Goal: Information Seeking & Learning: Learn about a topic

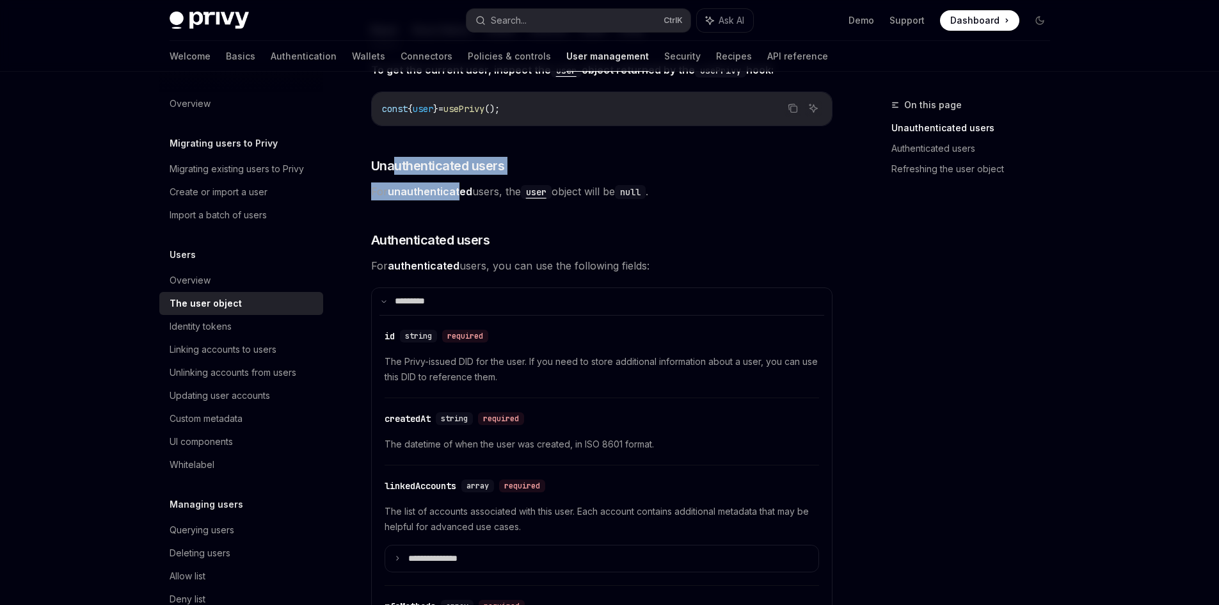
scroll to position [192, 0]
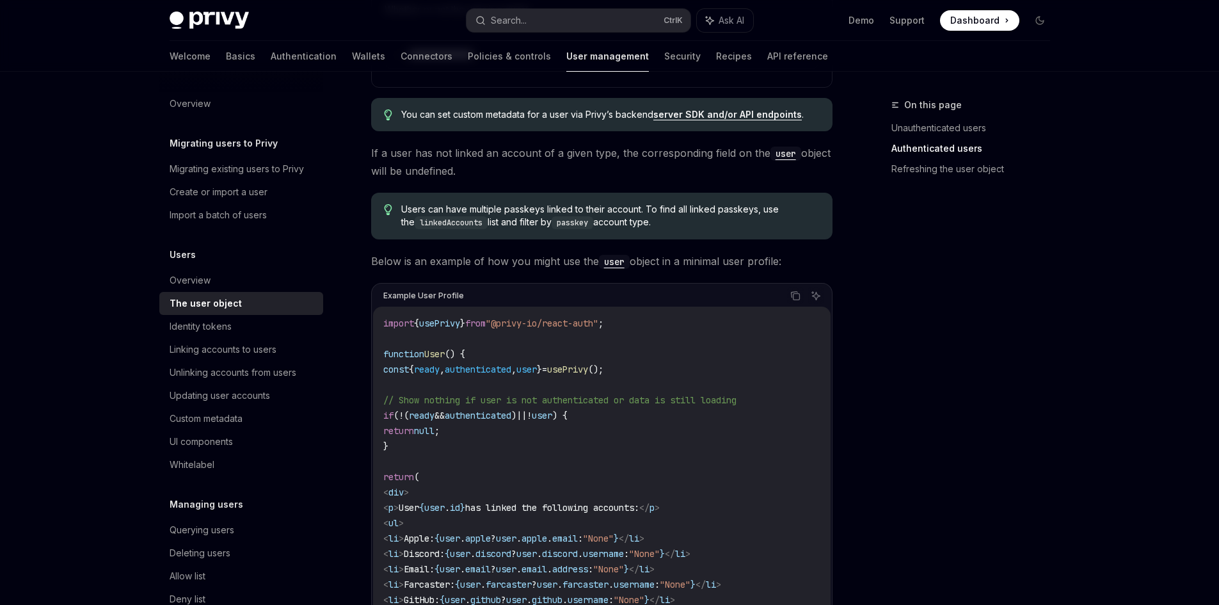
scroll to position [960, 0]
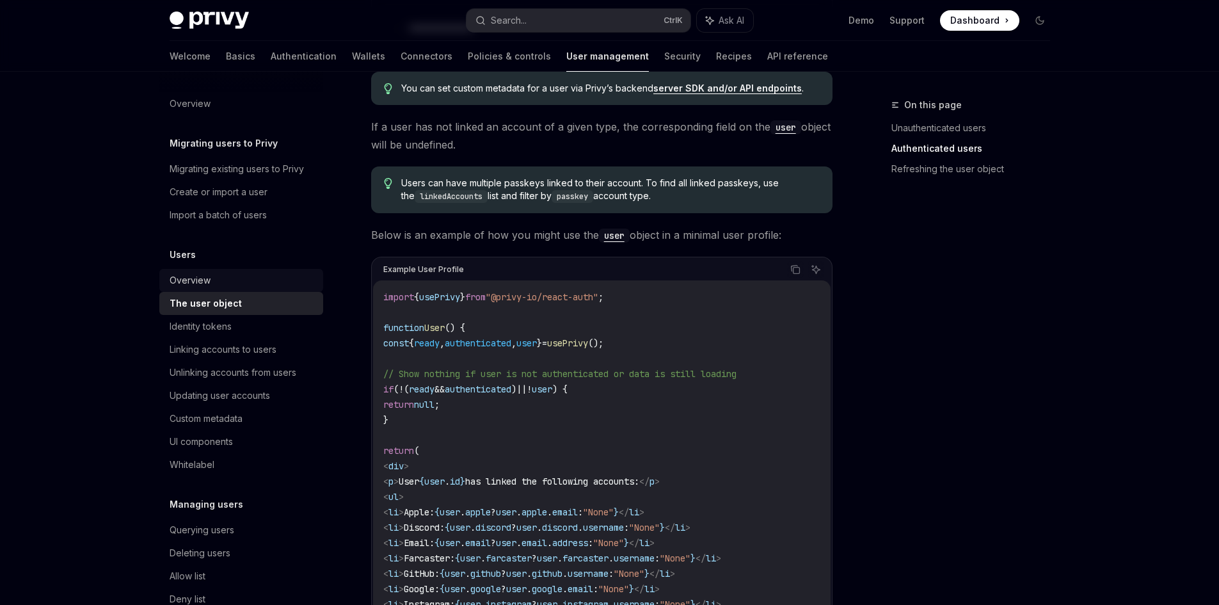
click at [210, 280] on div "Overview" at bounding box center [243, 280] width 146 height 15
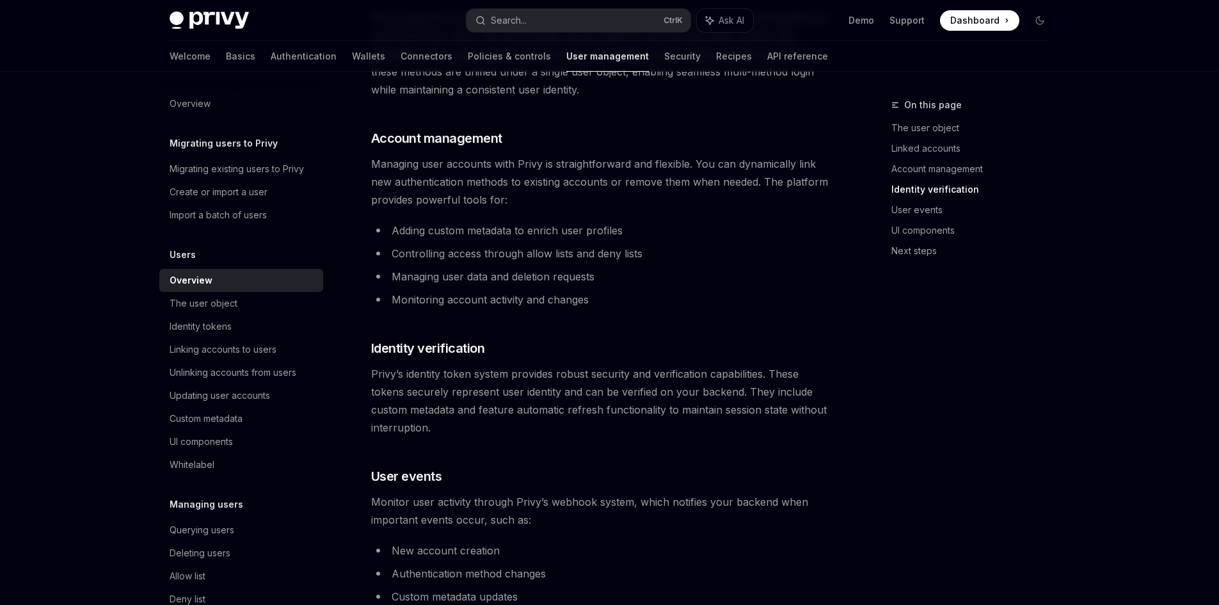
scroll to position [832, 0]
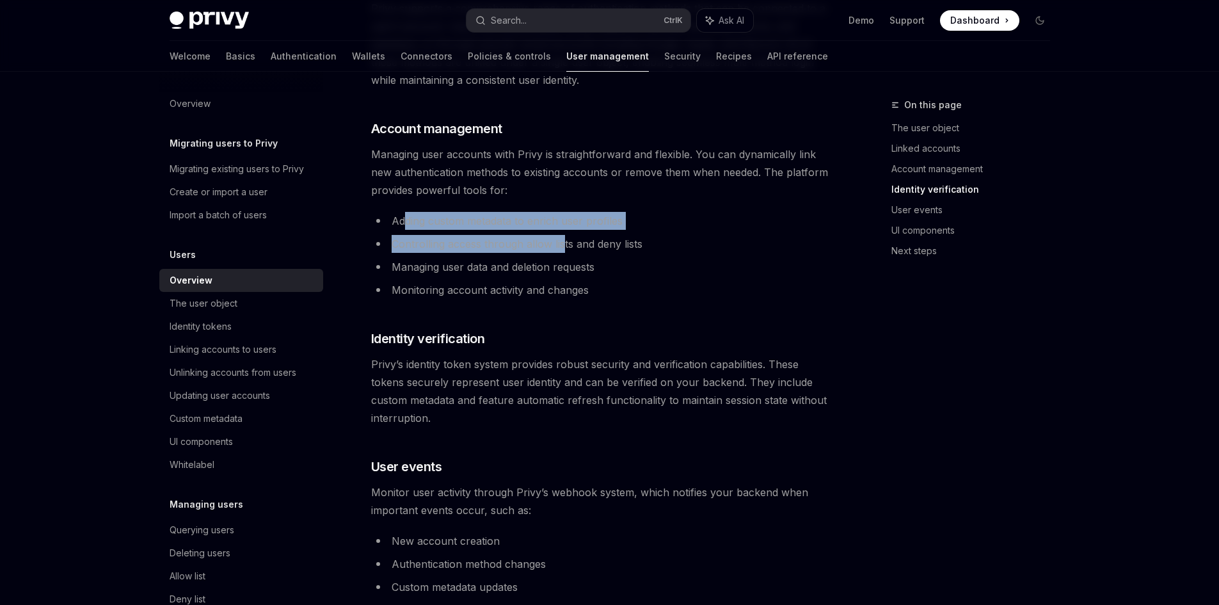
drag, startPoint x: 406, startPoint y: 228, endPoint x: 563, endPoint y: 238, distance: 156.5
click at [563, 238] on ul "Adding custom metadata to enrich user profiles Controlling access through allow…" at bounding box center [601, 255] width 461 height 87
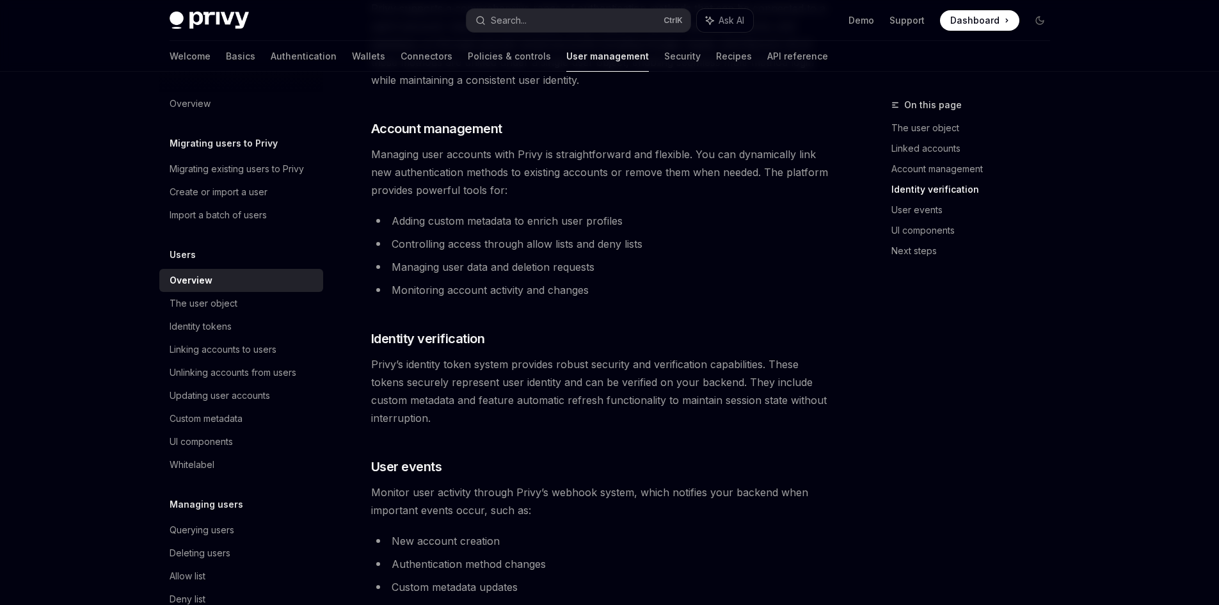
click at [572, 239] on li "Controlling access through allow lists and deny lists" at bounding box center [601, 244] width 461 height 18
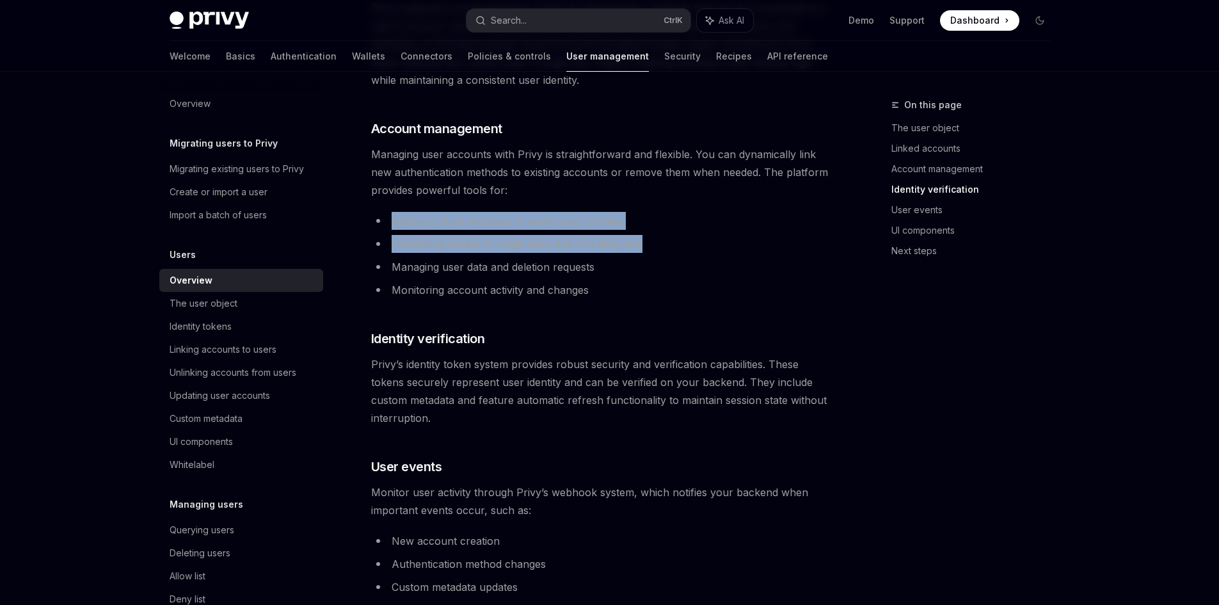
drag, startPoint x: 625, startPoint y: 234, endPoint x: 361, endPoint y: 220, distance: 264.0
click at [361, 220] on div "Users Overview OpenAI Open in ChatGPT OpenAI Open in ChatGPT Privy provides a u…" at bounding box center [482, 175] width 707 height 1820
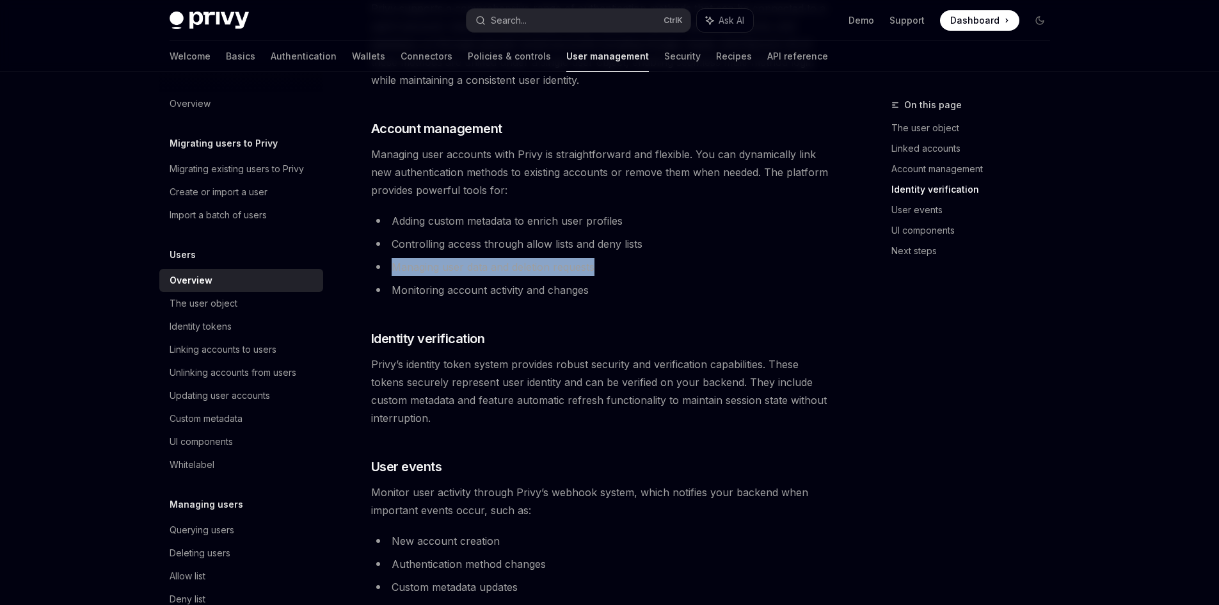
drag, startPoint x: 618, startPoint y: 275, endPoint x: 394, endPoint y: 261, distance: 225.1
click at [390, 260] on li "Managing user data and deletion requests" at bounding box center [601, 267] width 461 height 18
drag, startPoint x: 620, startPoint y: 296, endPoint x: 391, endPoint y: 268, distance: 230.8
click at [390, 269] on ul "Adding custom metadata to enrich user profiles Controlling access through allow…" at bounding box center [601, 255] width 461 height 87
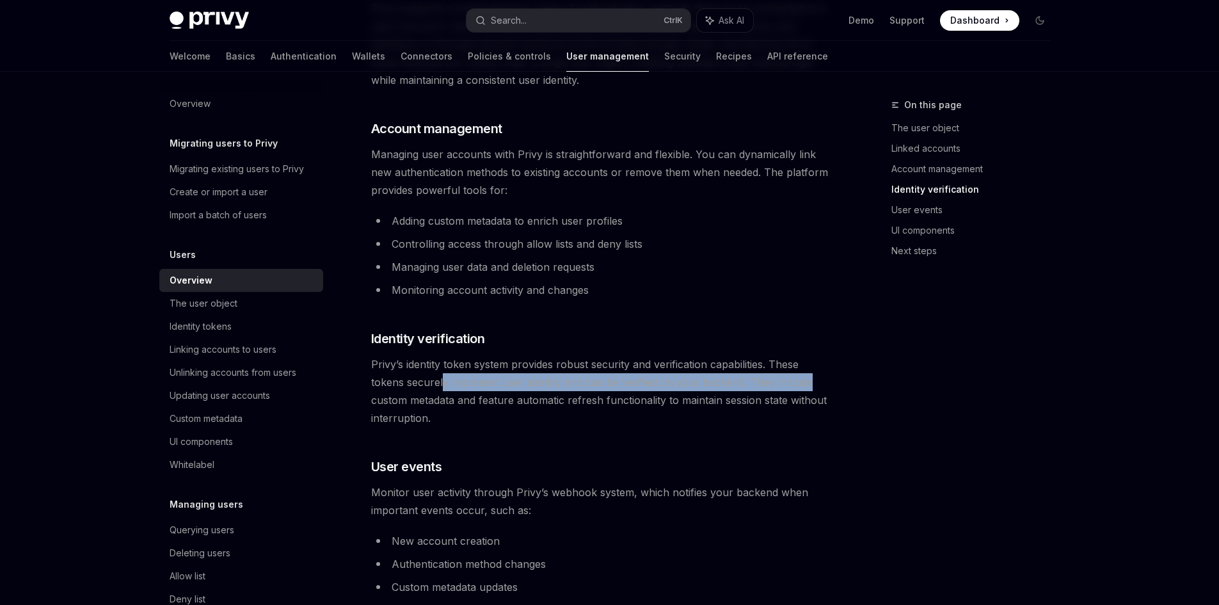
drag, startPoint x: 691, startPoint y: 382, endPoint x: 417, endPoint y: 372, distance: 274.1
click at [420, 372] on span "Privy’s identity token system provides robust security and verification capabil…" at bounding box center [601, 391] width 461 height 72
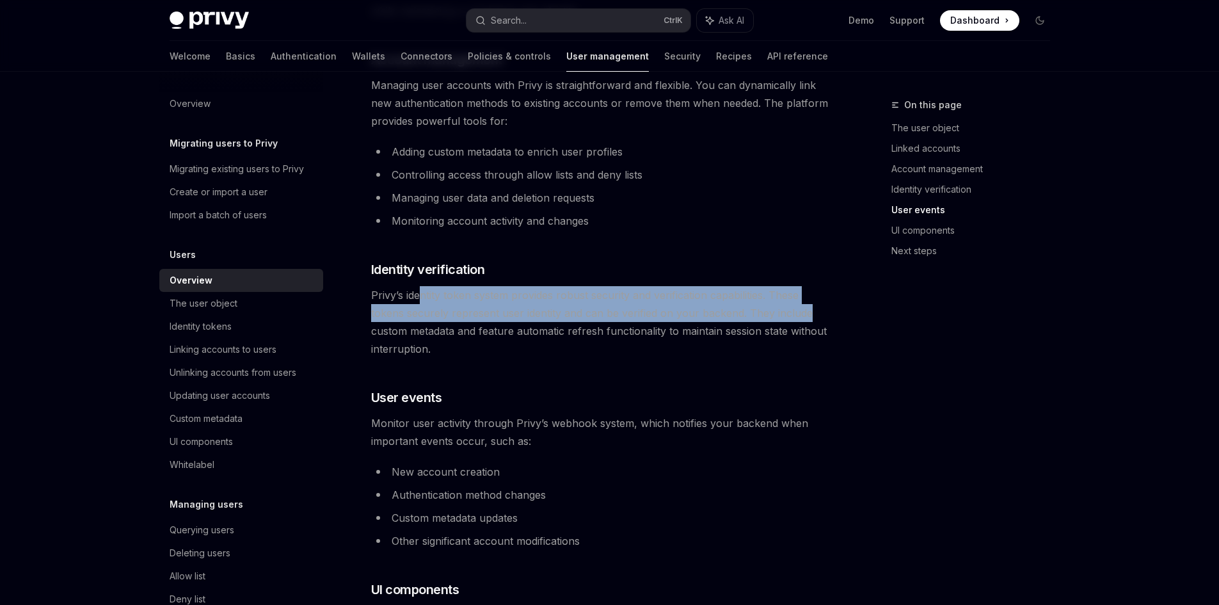
scroll to position [896, 0]
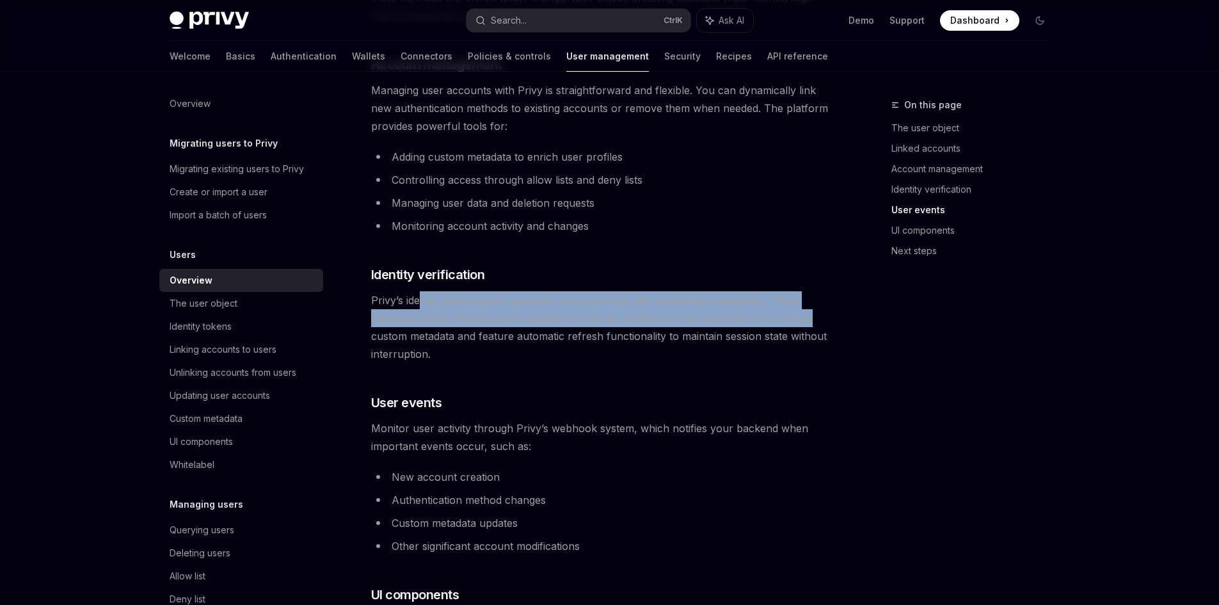
click at [464, 306] on span "Privy’s identity token system provides robust security and verification capabil…" at bounding box center [601, 327] width 461 height 72
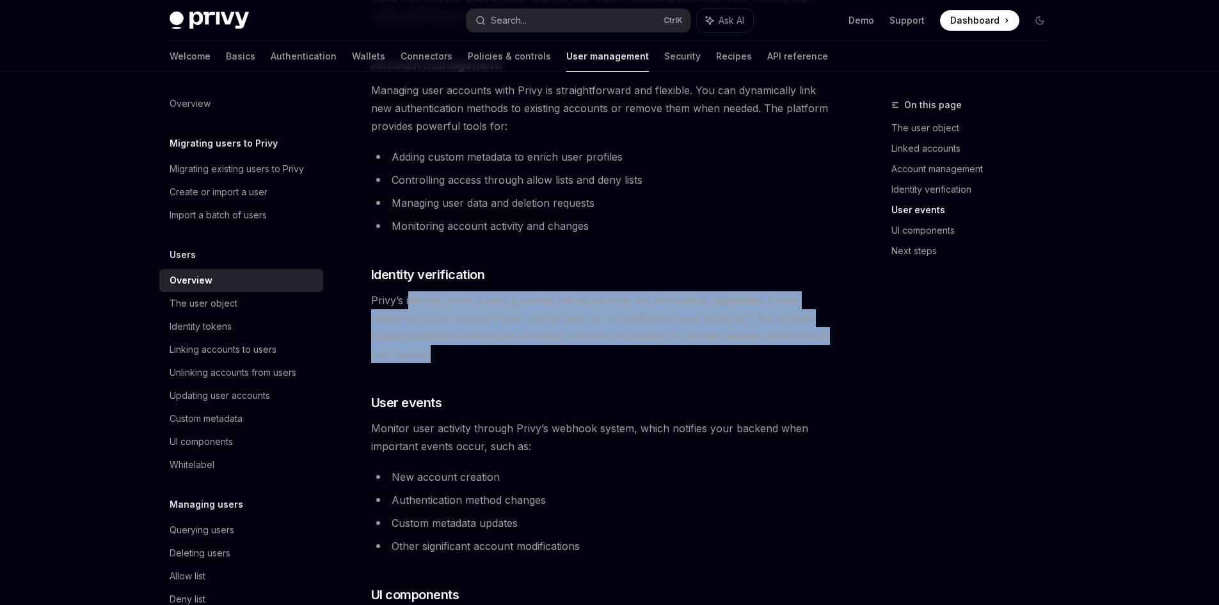
drag, startPoint x: 424, startPoint y: 304, endPoint x: 442, endPoint y: 360, distance: 58.5
click at [442, 360] on span "Privy’s identity token system provides robust security and verification capabil…" at bounding box center [601, 327] width 461 height 72
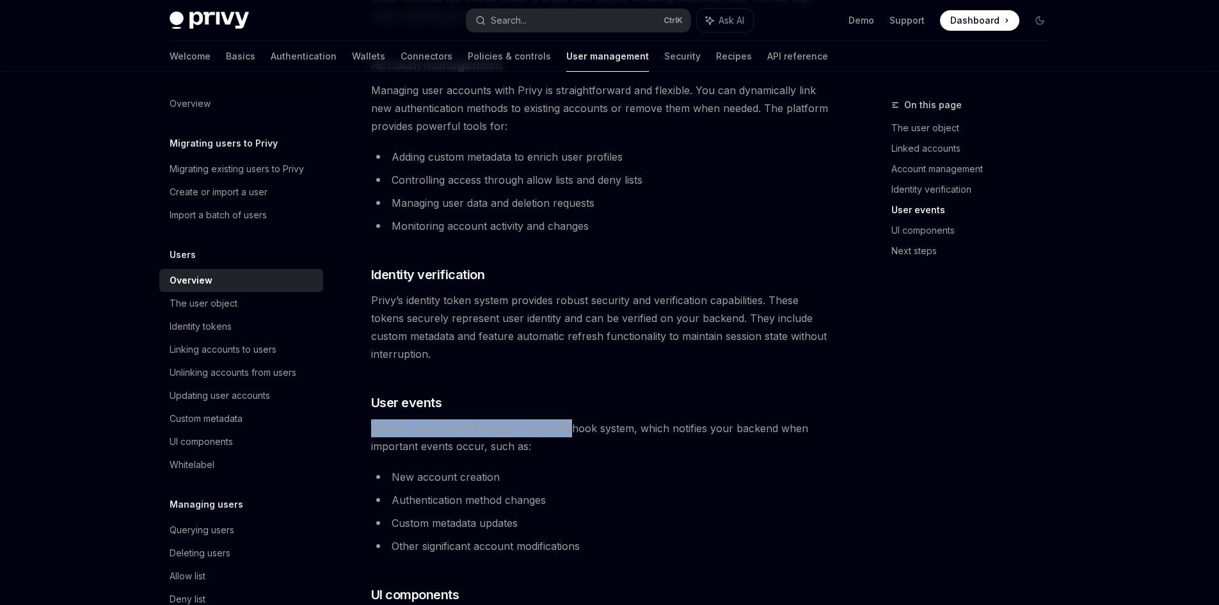
drag, startPoint x: 500, startPoint y: 410, endPoint x: 577, endPoint y: 426, distance: 77.8
click at [577, 426] on div "Privy provides a unified user management system that seamlessly combines tradit…" at bounding box center [601, 48] width 461 height 1566
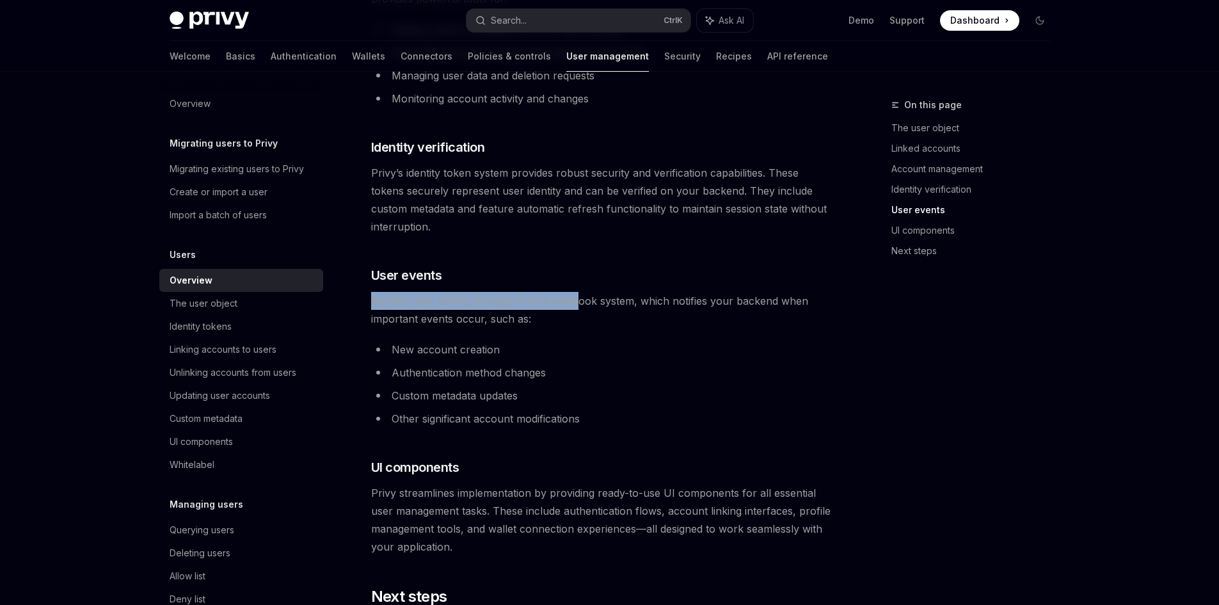
scroll to position [1024, 0]
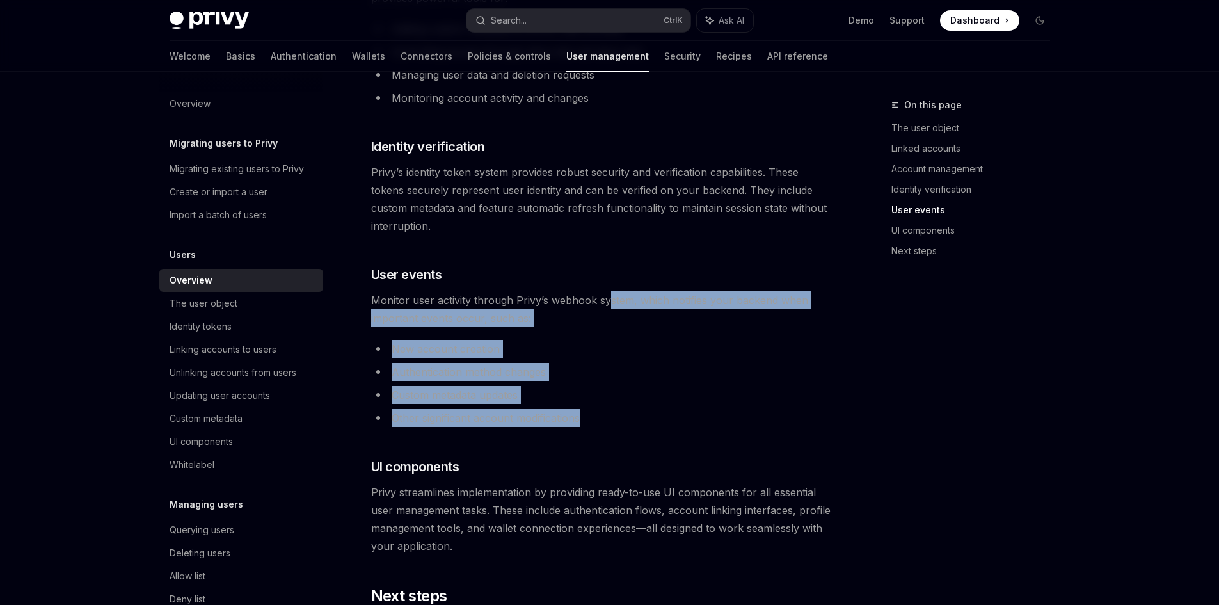
drag, startPoint x: 607, startPoint y: 290, endPoint x: 581, endPoint y: 427, distance: 140.0
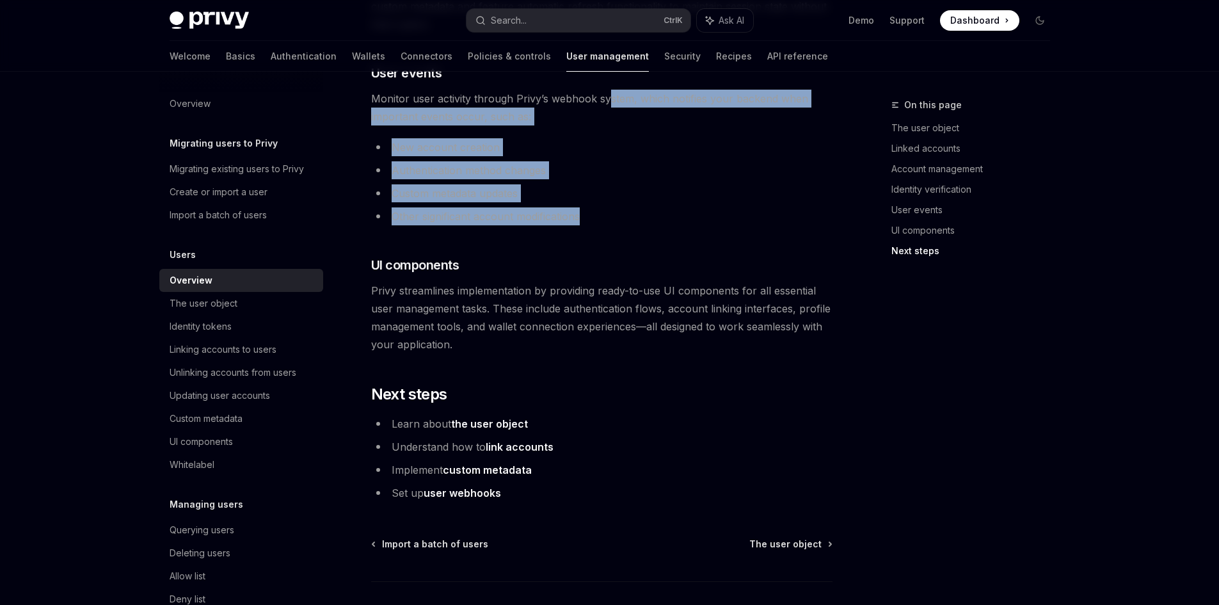
scroll to position [1152, 0]
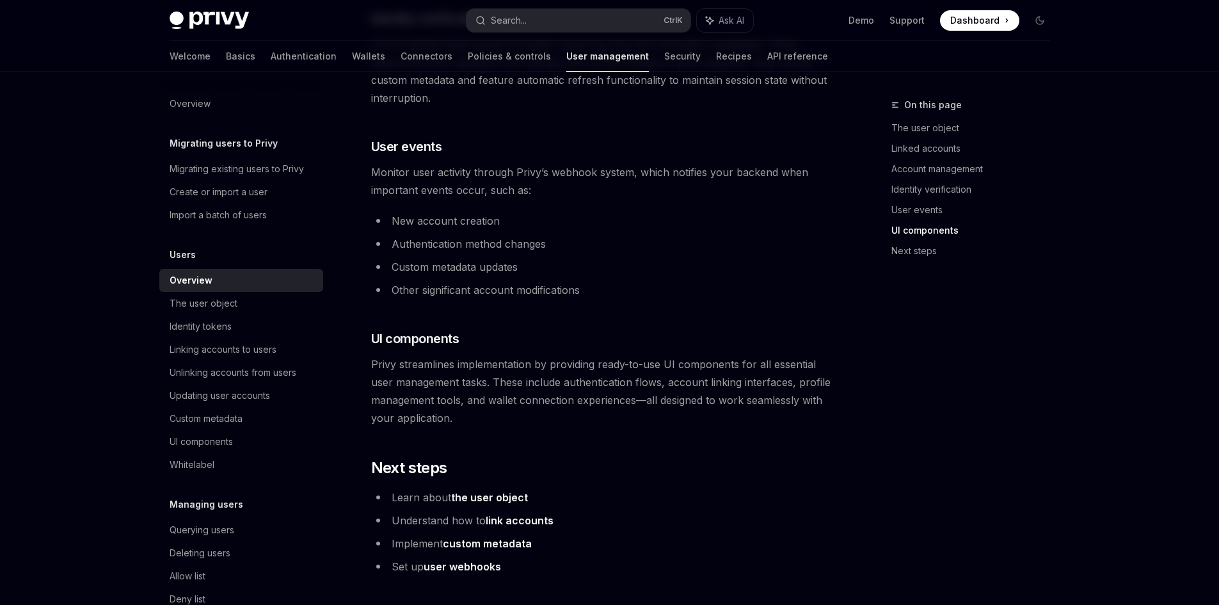
drag, startPoint x: 506, startPoint y: 324, endPoint x: 453, endPoint y: 349, distance: 58.1
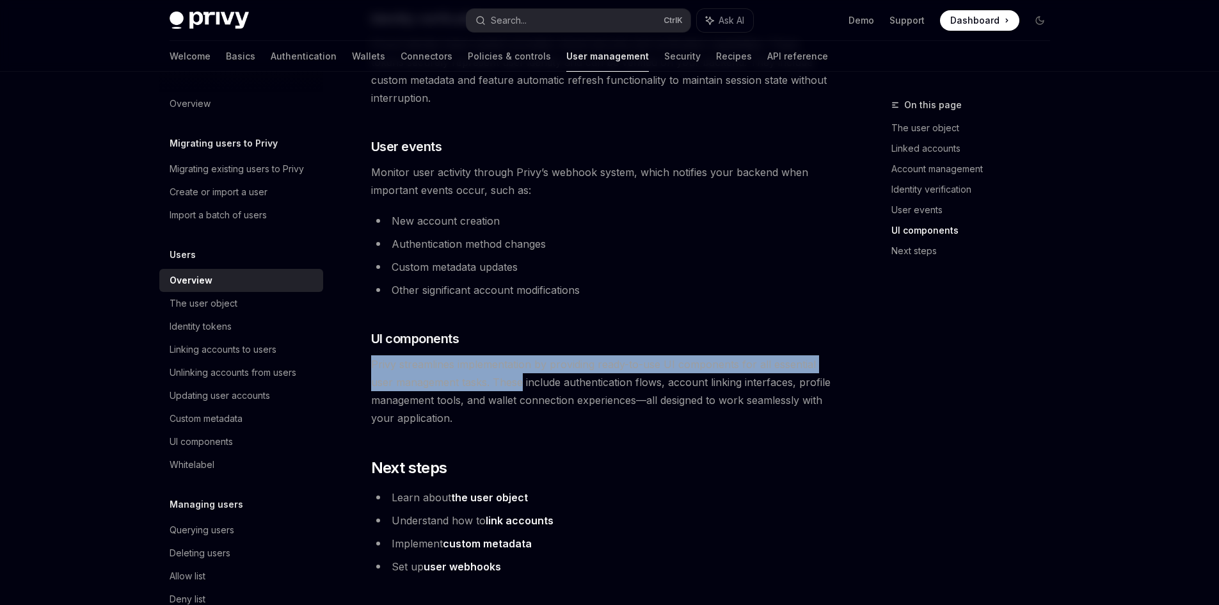
drag, startPoint x: 367, startPoint y: 357, endPoint x: 487, endPoint y: 387, distance: 124.0
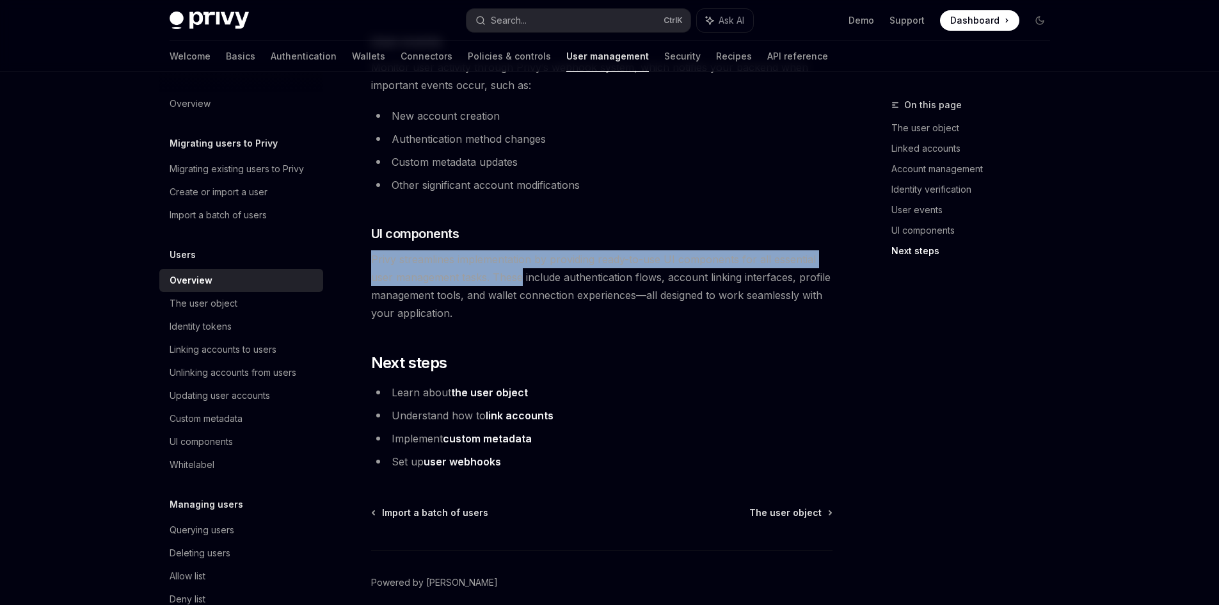
scroll to position [1280, 0]
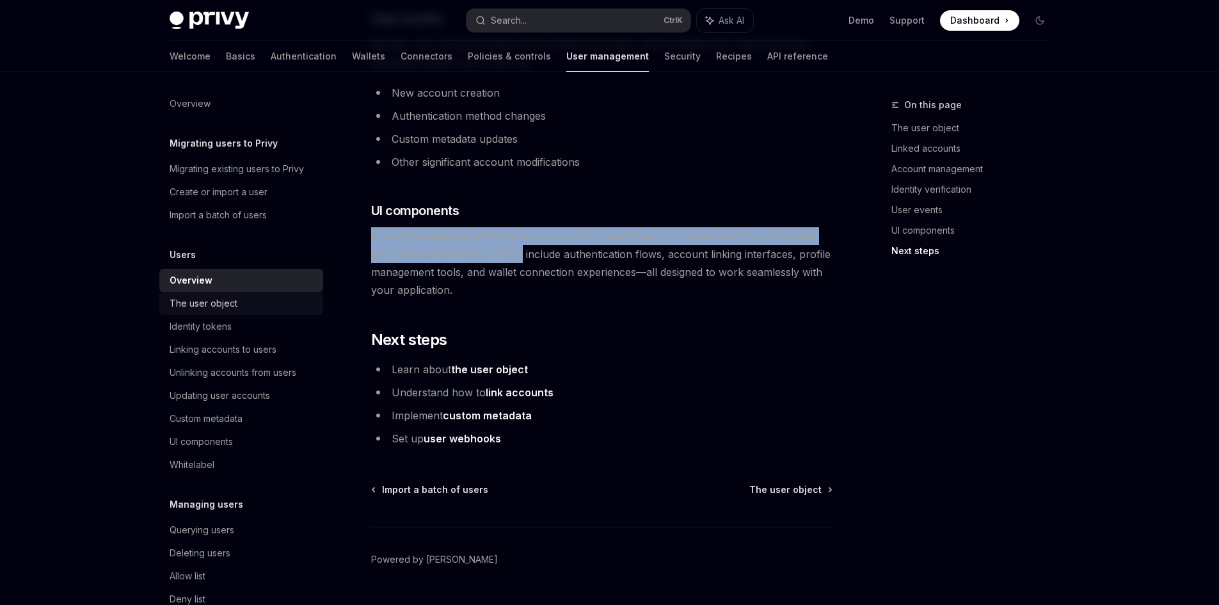
click at [193, 296] on div "The user object" at bounding box center [204, 303] width 68 height 15
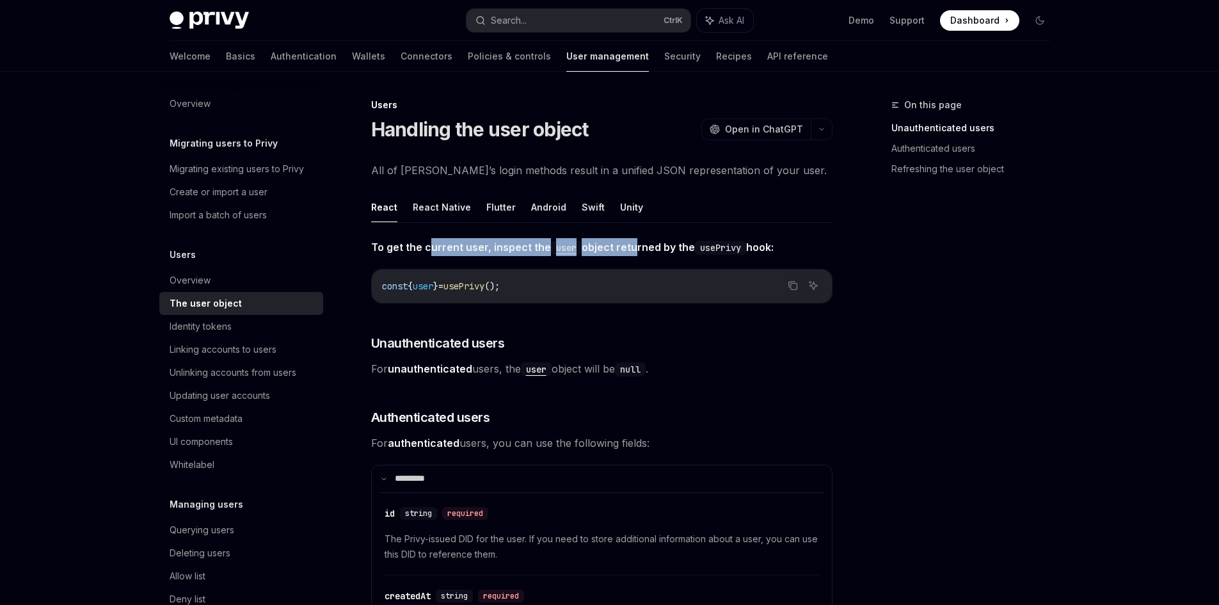
drag, startPoint x: 429, startPoint y: 239, endPoint x: 629, endPoint y: 252, distance: 200.1
click at [629, 252] on span "To get the current user, inspect the user object returned by the usePrivy hook:" at bounding box center [601, 247] width 461 height 18
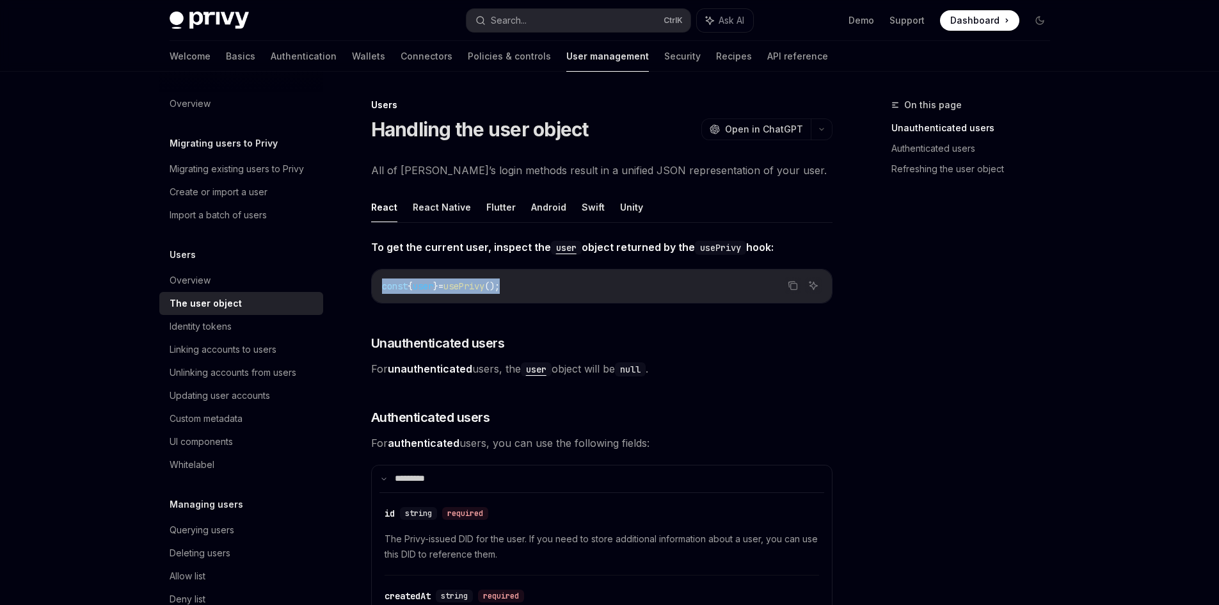
drag, startPoint x: 374, startPoint y: 283, endPoint x: 531, endPoint y: 288, distance: 156.9
click at [531, 288] on div "const { user } = usePrivy ();" at bounding box center [602, 285] width 460 height 33
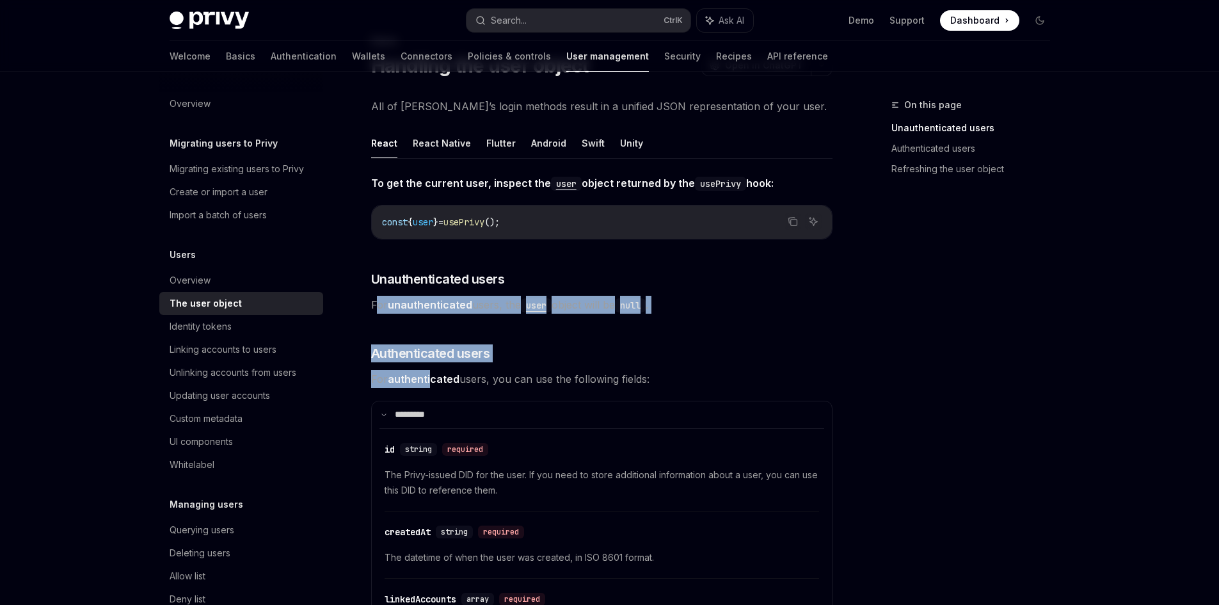
drag, startPoint x: 379, startPoint y: 303, endPoint x: 431, endPoint y: 369, distance: 84.4
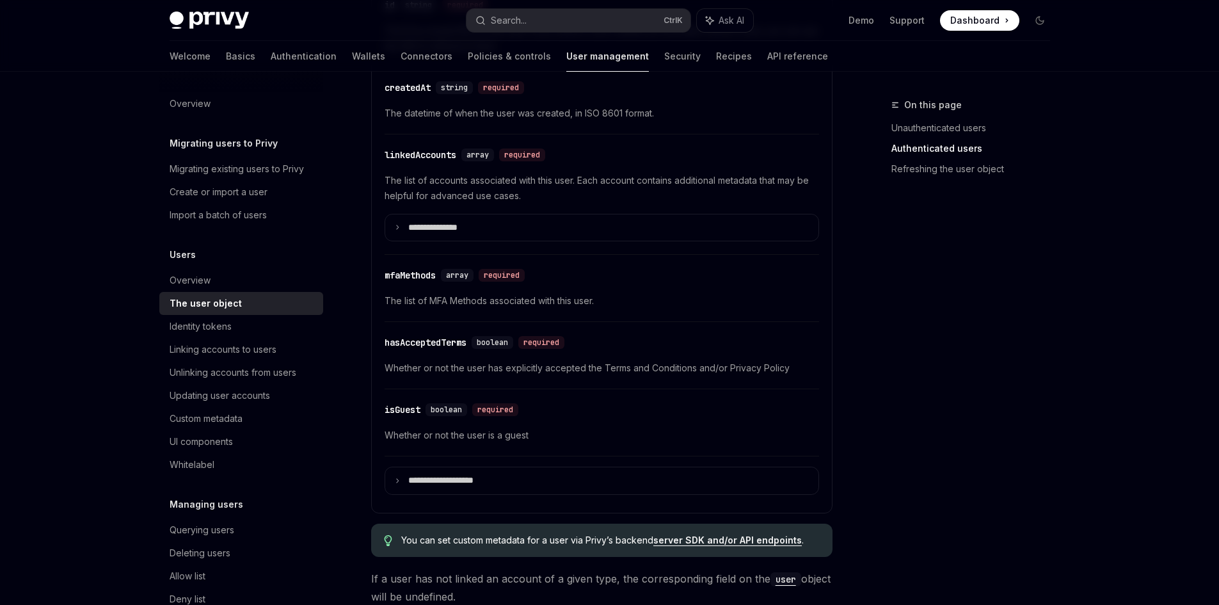
scroll to position [768, 0]
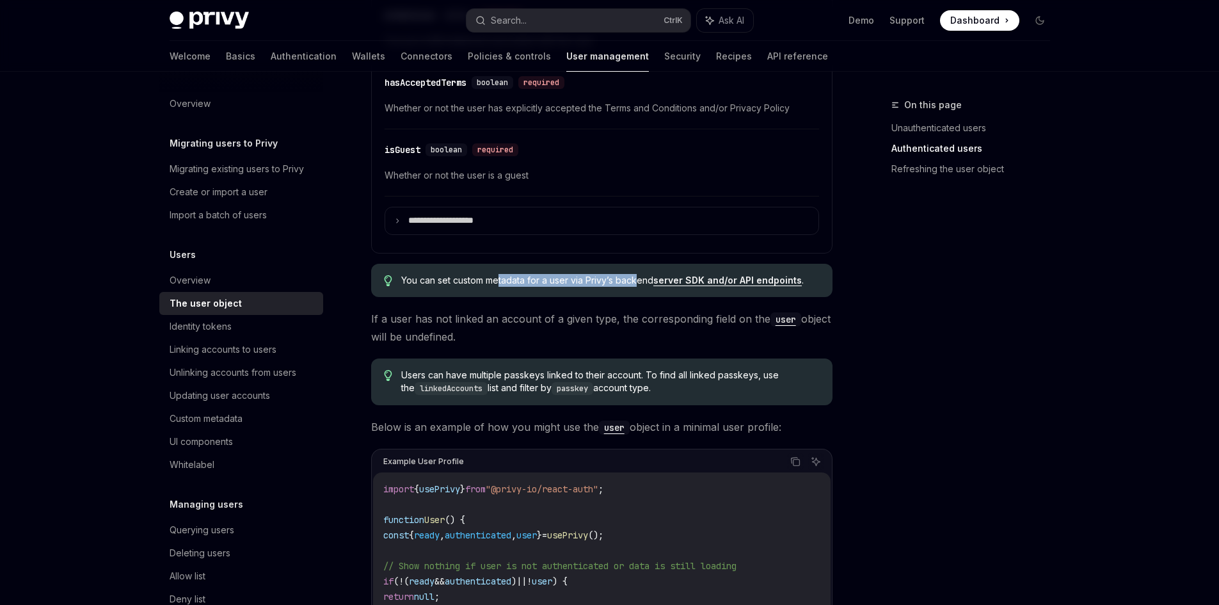
drag, startPoint x: 500, startPoint y: 279, endPoint x: 652, endPoint y: 277, distance: 152.3
click at [642, 276] on span "You can set custom metadata for a user via Privy’s backend server SDK and/or AP…" at bounding box center [610, 280] width 418 height 13
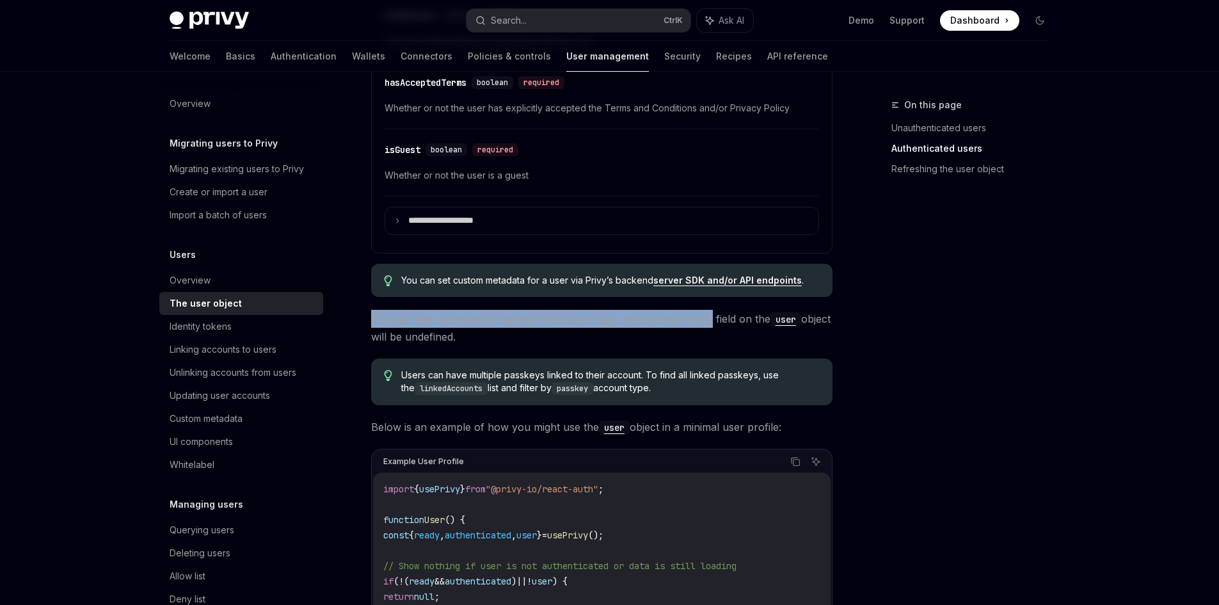
drag, startPoint x: 366, startPoint y: 318, endPoint x: 708, endPoint y: 317, distance: 341.7
click at [708, 317] on div "**********" at bounding box center [482, 429] width 707 height 2200
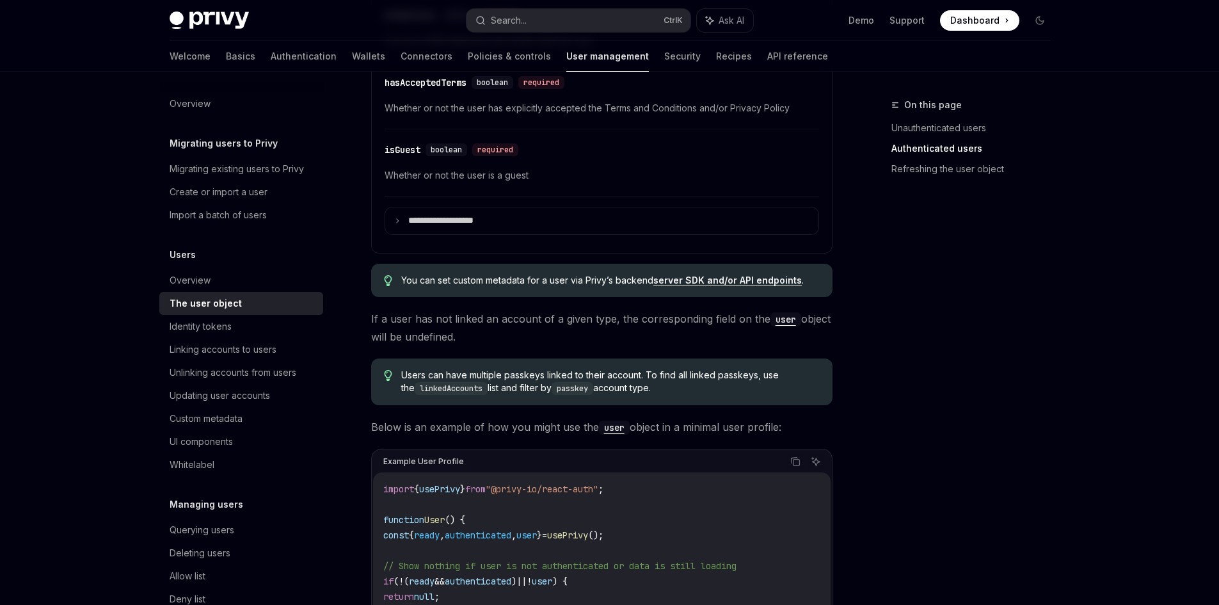
click at [451, 350] on div "**********" at bounding box center [601, 404] width 461 height 1869
drag, startPoint x: 462, startPoint y: 345, endPoint x: 372, endPoint y: 321, distance: 92.7
click at [371, 321] on span "If a user has not linked an account of a given type, the corresponding field on…" at bounding box center [601, 328] width 461 height 36
drag, startPoint x: 526, startPoint y: 379, endPoint x: 760, endPoint y: 381, distance: 234.2
click at [760, 381] on span "Users can have multiple passkeys linked to their account. To find all linked pa…" at bounding box center [610, 382] width 418 height 26
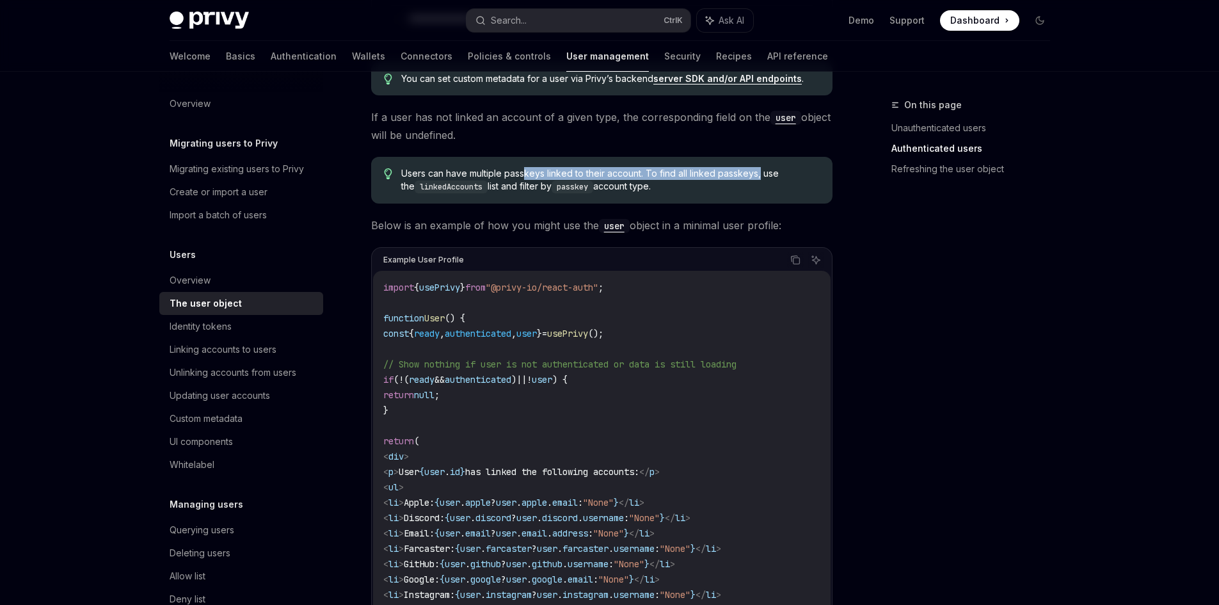
scroll to position [832, 0]
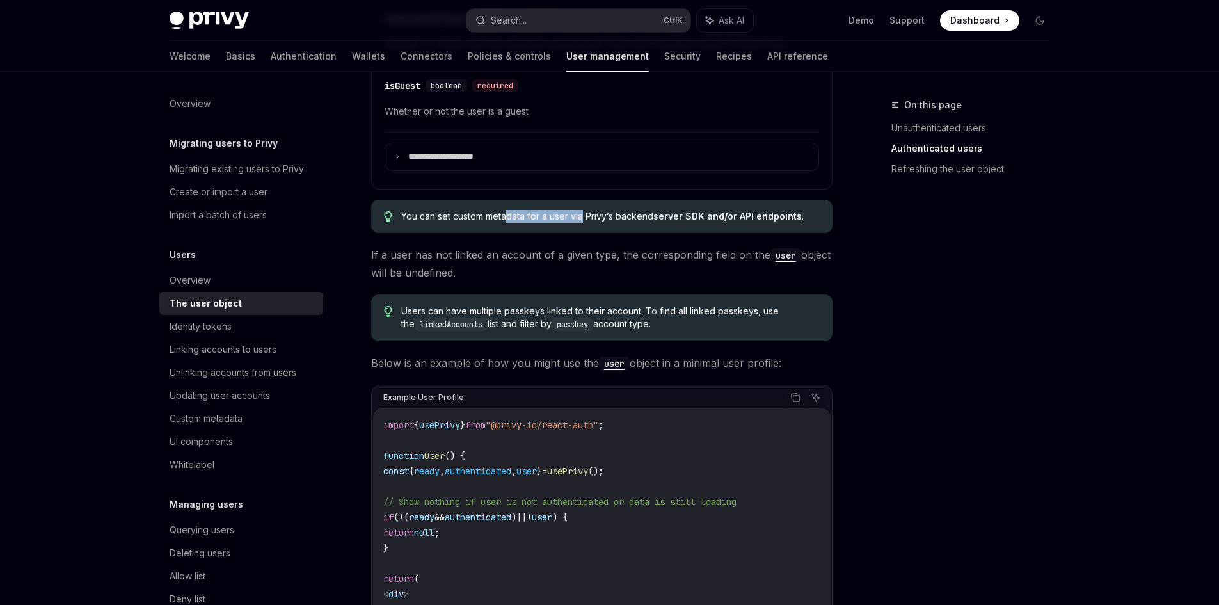
drag, startPoint x: 515, startPoint y: 215, endPoint x: 589, endPoint y: 212, distance: 73.6
click at [586, 212] on span "You can set custom metadata for a user via Privy’s backend server SDK and/or AP…" at bounding box center [610, 216] width 418 height 13
click at [591, 218] on span "You can set custom metadata for a user via Privy’s backend server SDK and/or AP…" at bounding box center [610, 216] width 418 height 13
drag, startPoint x: 573, startPoint y: 219, endPoint x: 807, endPoint y: 218, distance: 233.6
click at [807, 218] on span "You can set custom metadata for a user via Privy’s backend server SDK and/or AP…" at bounding box center [610, 216] width 418 height 13
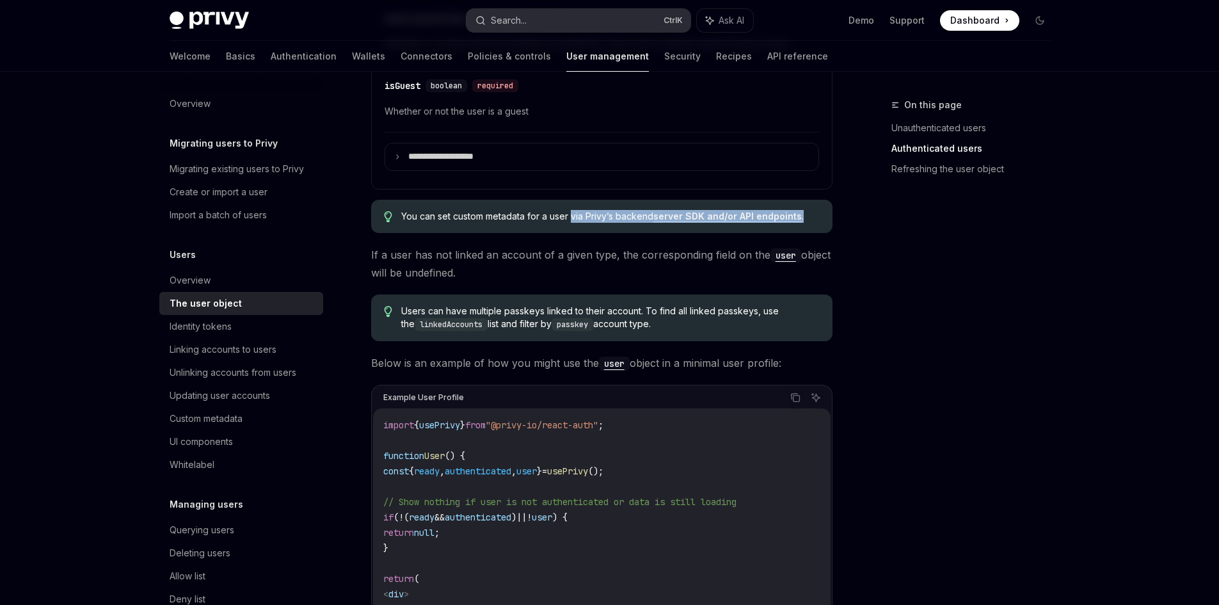
copy span "via Privy’s backend server SDK and/or API endpoints ."
click at [244, 390] on div "Updating user accounts" at bounding box center [220, 395] width 100 height 15
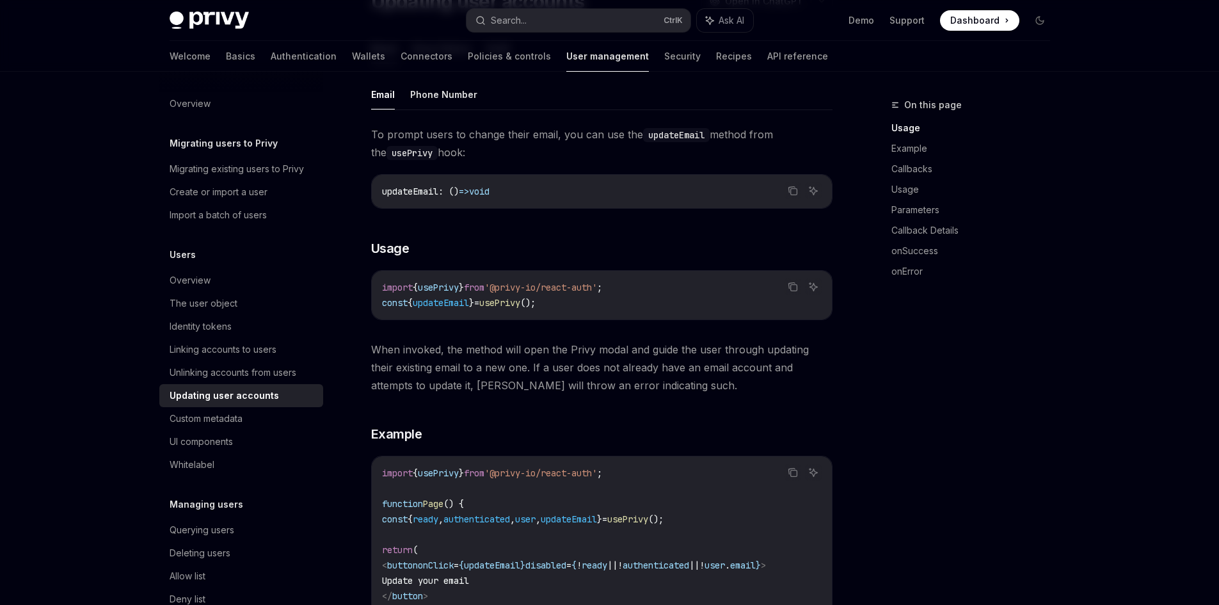
scroll to position [64, 0]
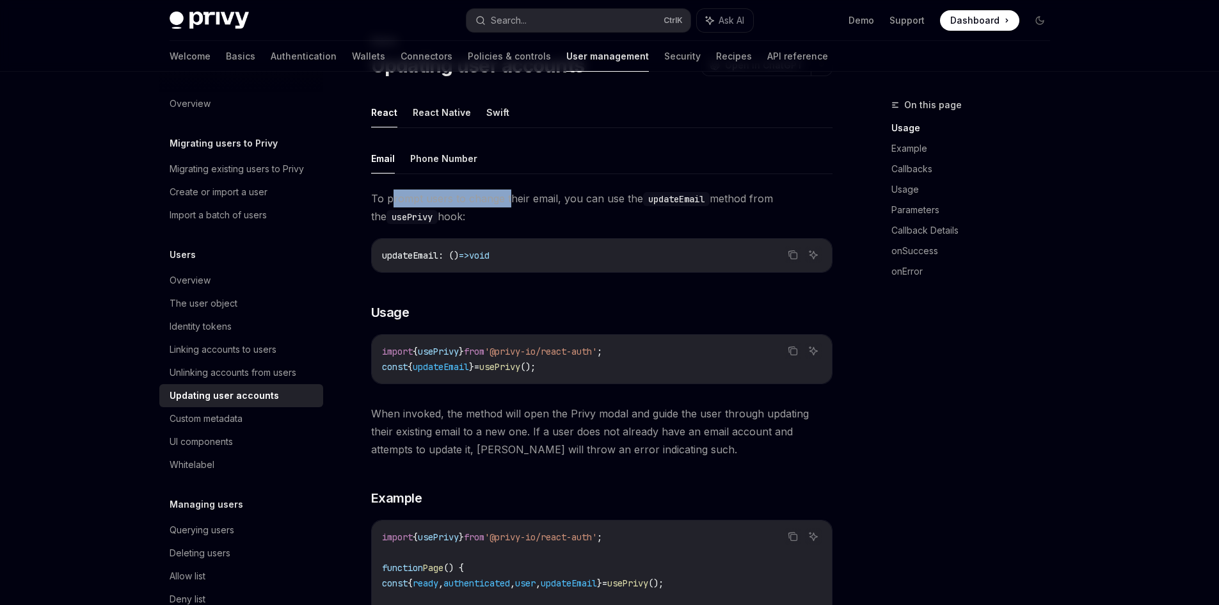
drag, startPoint x: 390, startPoint y: 197, endPoint x: 518, endPoint y: 197, distance: 128.6
click at [513, 197] on span "To prompt users to change their email, you can use the updateEmail method from …" at bounding box center [601, 207] width 461 height 36
click at [450, 161] on button "Phone Number" at bounding box center [443, 158] width 67 height 30
click at [386, 161] on button "Email" at bounding box center [383, 158] width 24 height 30
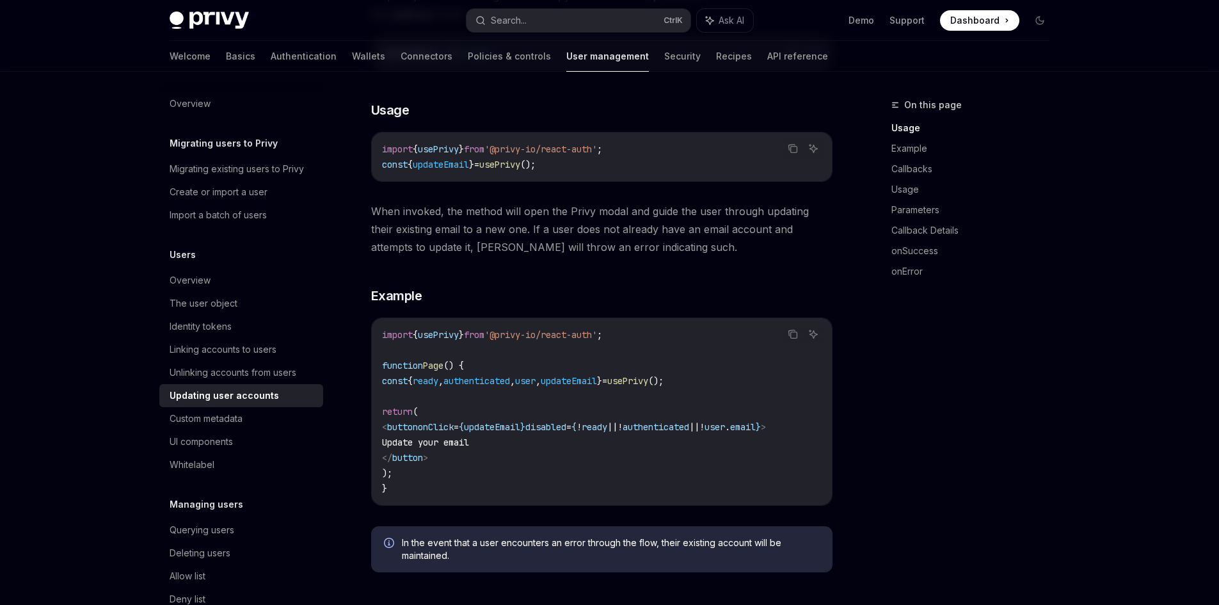
scroll to position [320, 0]
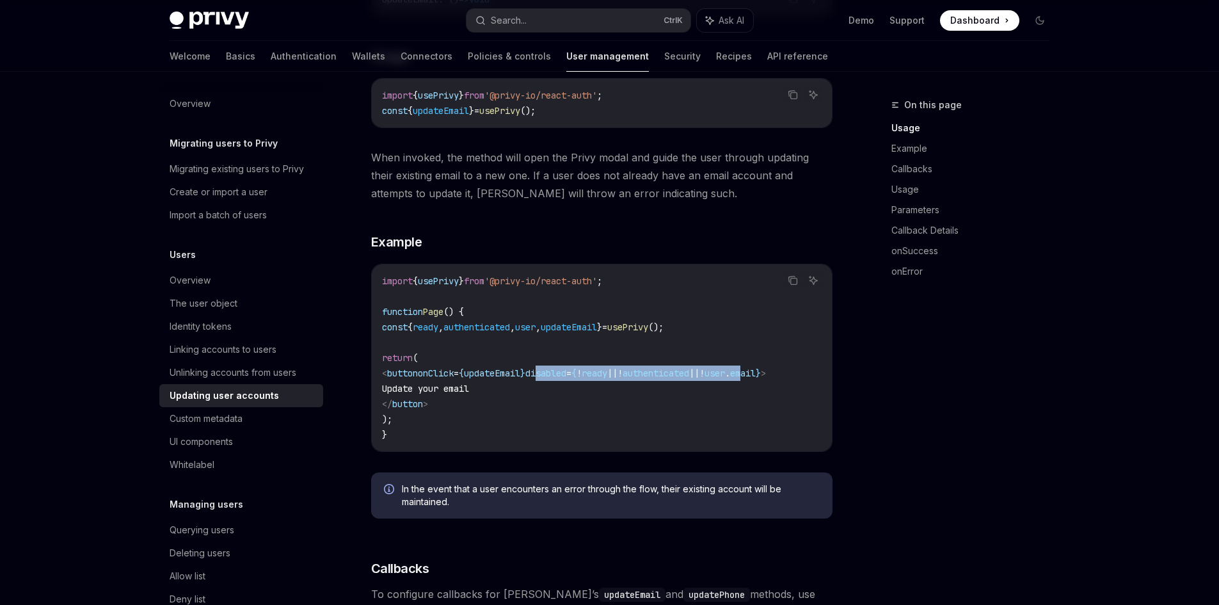
drag, startPoint x: 596, startPoint y: 370, endPoint x: 813, endPoint y: 371, distance: 216.9
click at [766, 371] on span "< button onClick = { updateEmail } disabled = { ! ready || ! authenticated || !…" at bounding box center [574, 373] width 384 height 12
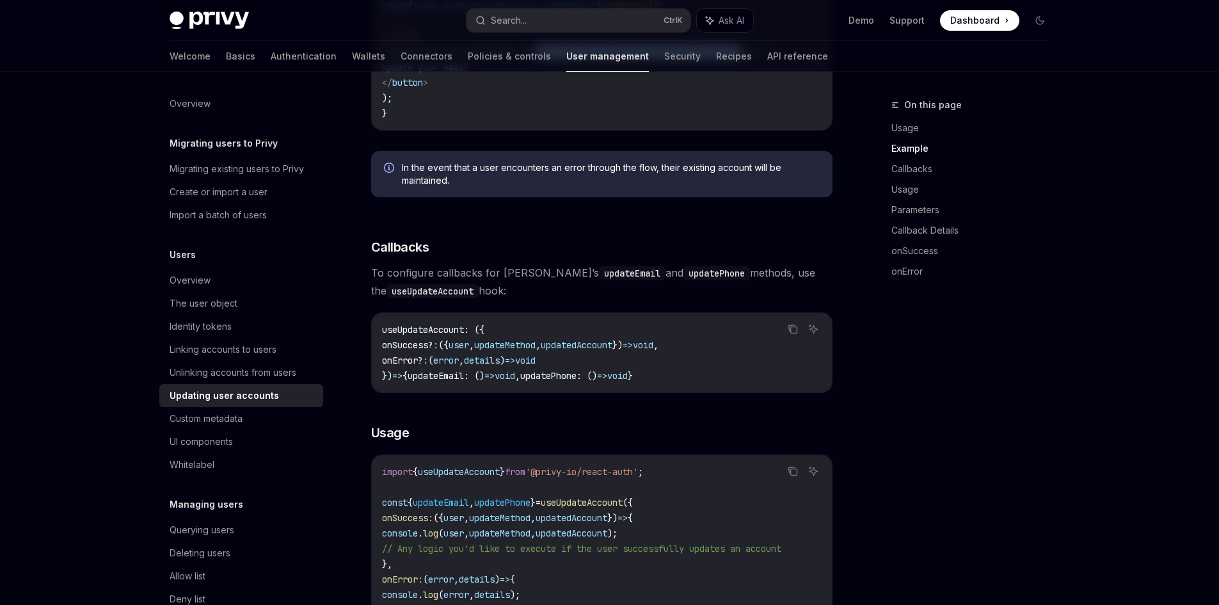
scroll to position [704, 0]
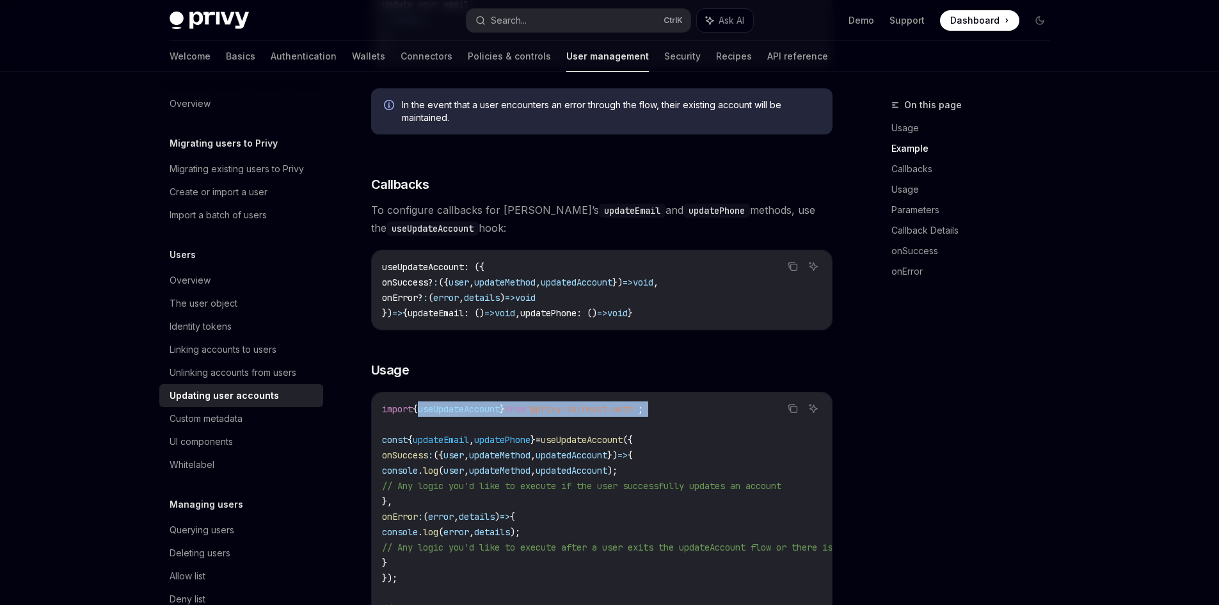
drag, startPoint x: 419, startPoint y: 414, endPoint x: 639, endPoint y: 435, distance: 221.8
click at [639, 435] on code "import { useUpdateAccount } from '@privy-io/react-auth' ; const { updateEmail ,…" at bounding box center [653, 508] width 543 height 215
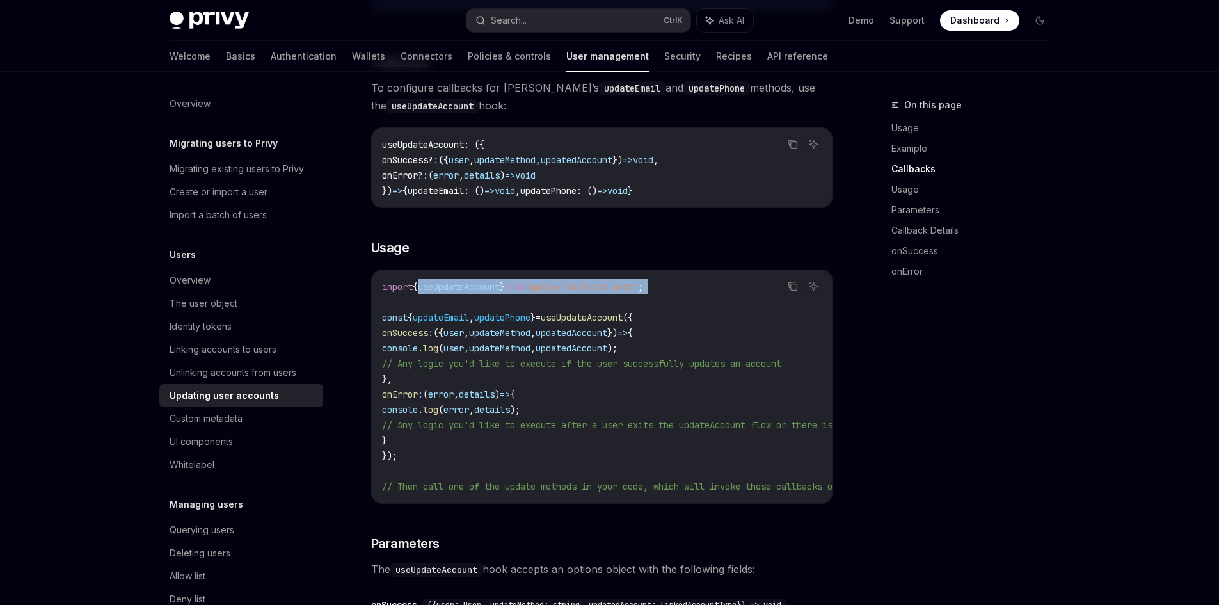
scroll to position [832, 0]
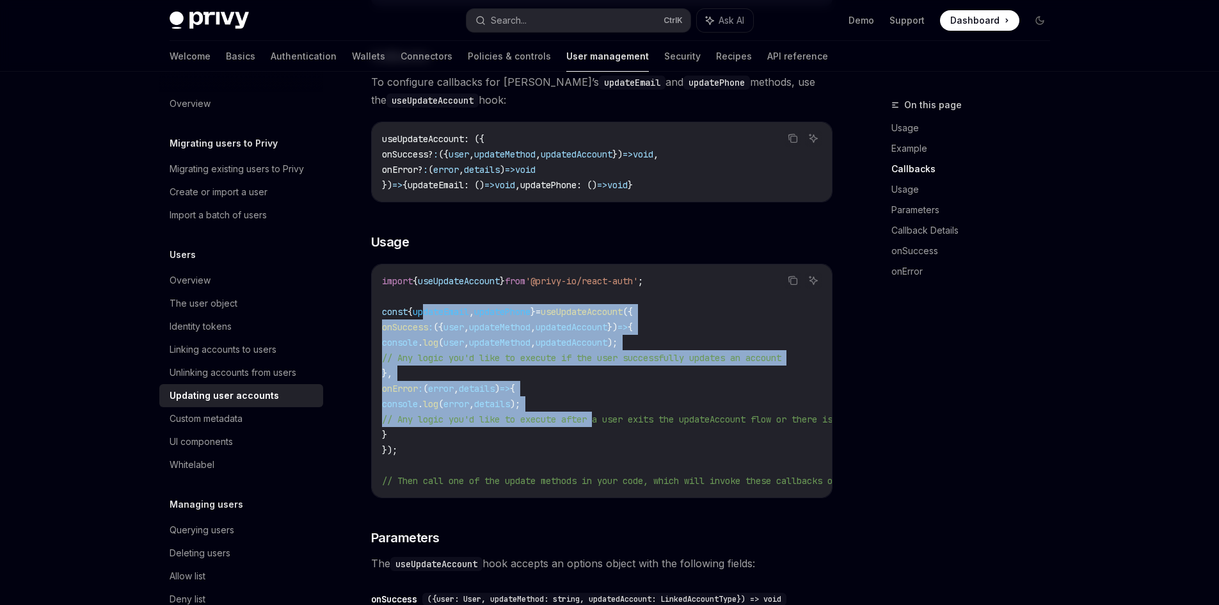
drag, startPoint x: 433, startPoint y: 312, endPoint x: 604, endPoint y: 419, distance: 201.2
click at [604, 419] on code "import { useUpdateAccount } from '@privy-io/react-auth' ; const { updateEmail ,…" at bounding box center [653, 380] width 543 height 215
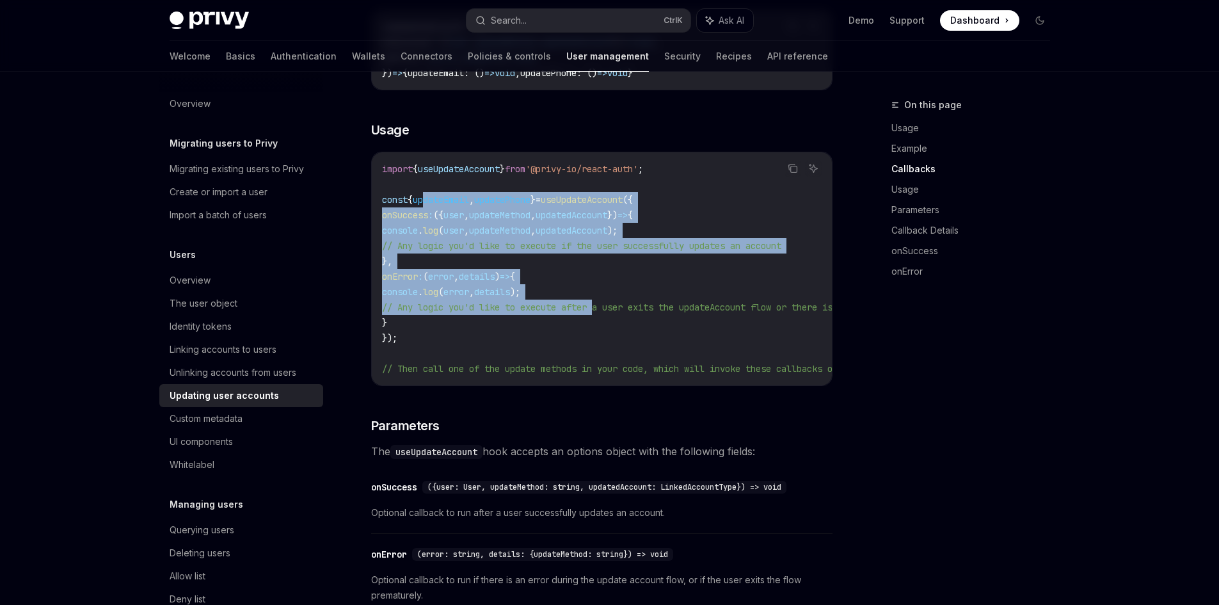
scroll to position [960, 0]
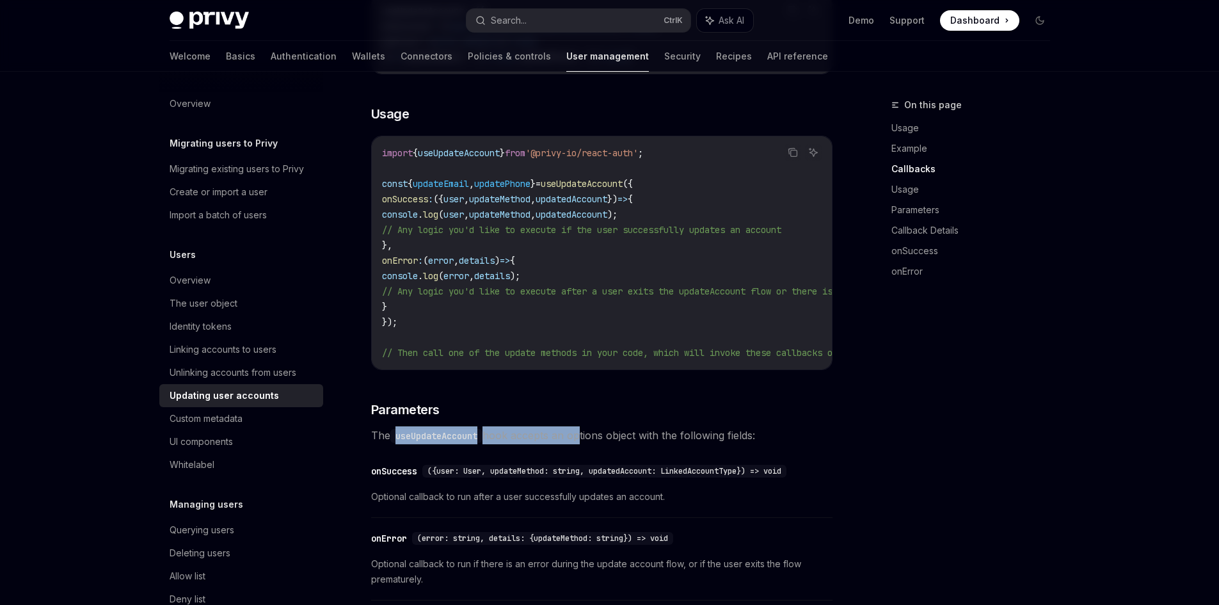
drag, startPoint x: 397, startPoint y: 446, endPoint x: 579, endPoint y: 445, distance: 181.1
click at [579, 444] on span "The useUpdateAccount hook accepts an options object with the following fields:" at bounding box center [601, 435] width 461 height 18
drag, startPoint x: 587, startPoint y: 478, endPoint x: 570, endPoint y: 476, distance: 17.4
click at [573, 476] on span "({user: User, updateMethod: string, updatedAccount: LinkedAccountType}) => void" at bounding box center [604, 471] width 354 height 10
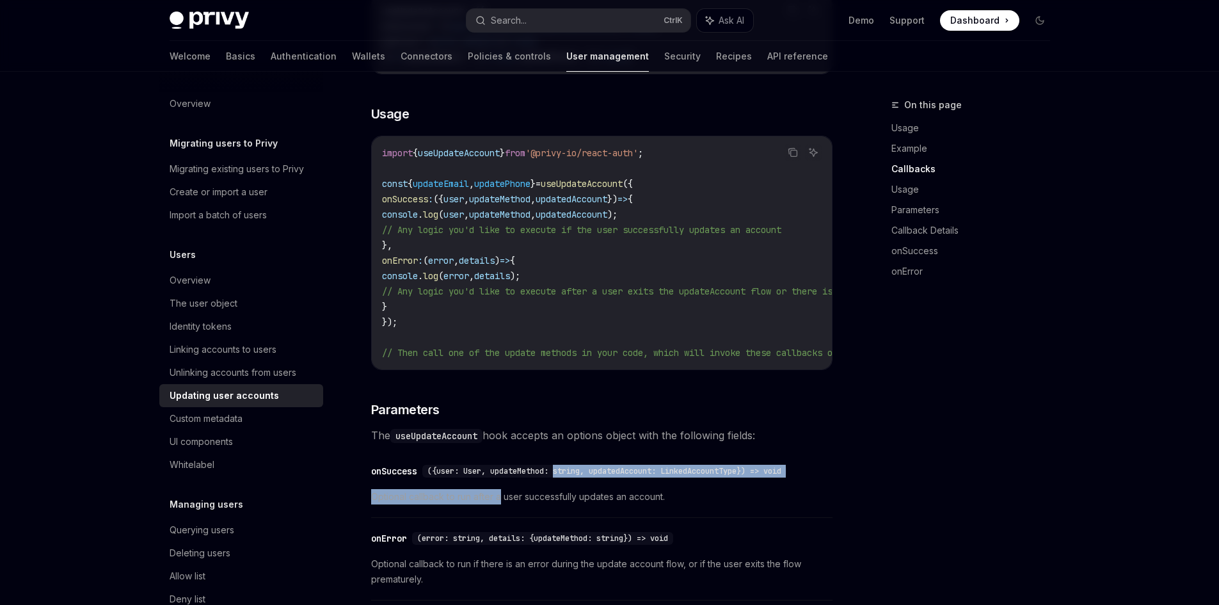
drag, startPoint x: 557, startPoint y: 479, endPoint x: 545, endPoint y: 514, distance: 37.2
click at [514, 506] on div "​ onSuccess ({user: User, updateMethod: string, updatedAccount: LinkedAccountTy…" at bounding box center [601, 487] width 461 height 61
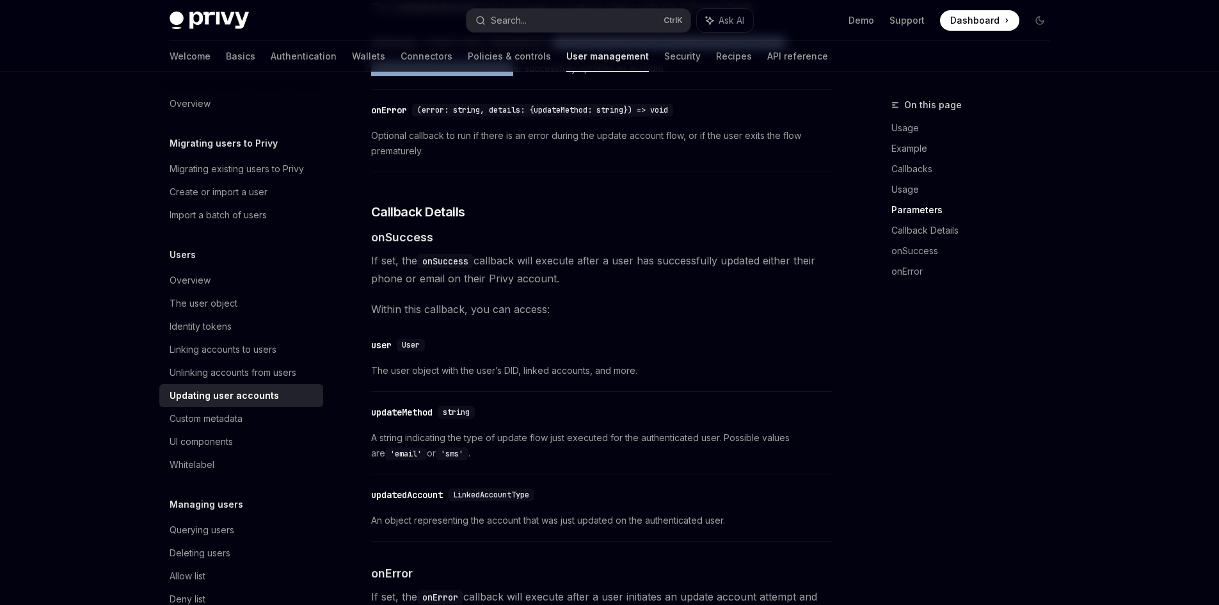
scroll to position [1536, 0]
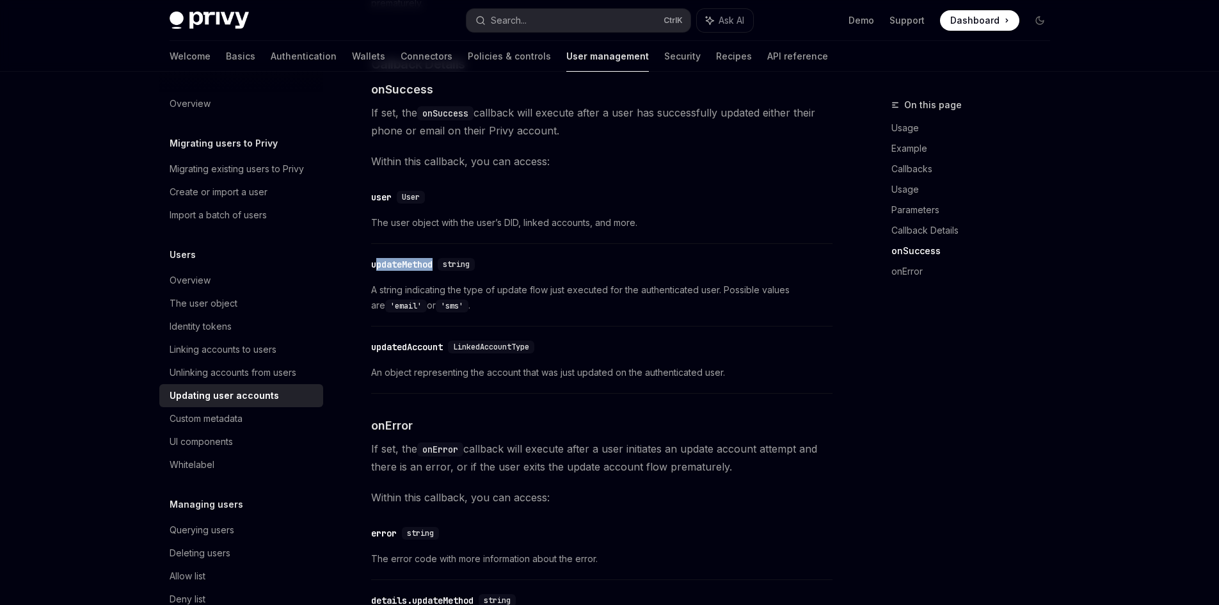
drag, startPoint x: 380, startPoint y: 276, endPoint x: 415, endPoint y: 292, distance: 38.1
click at [443, 271] on div "​ updateMethod string" at bounding box center [425, 264] width 109 height 13
drag, startPoint x: 372, startPoint y: 301, endPoint x: 466, endPoint y: 301, distance: 94.1
click at [466, 301] on span "A string indicating the type of update flow just executed for the authenticated…" at bounding box center [601, 297] width 461 height 31
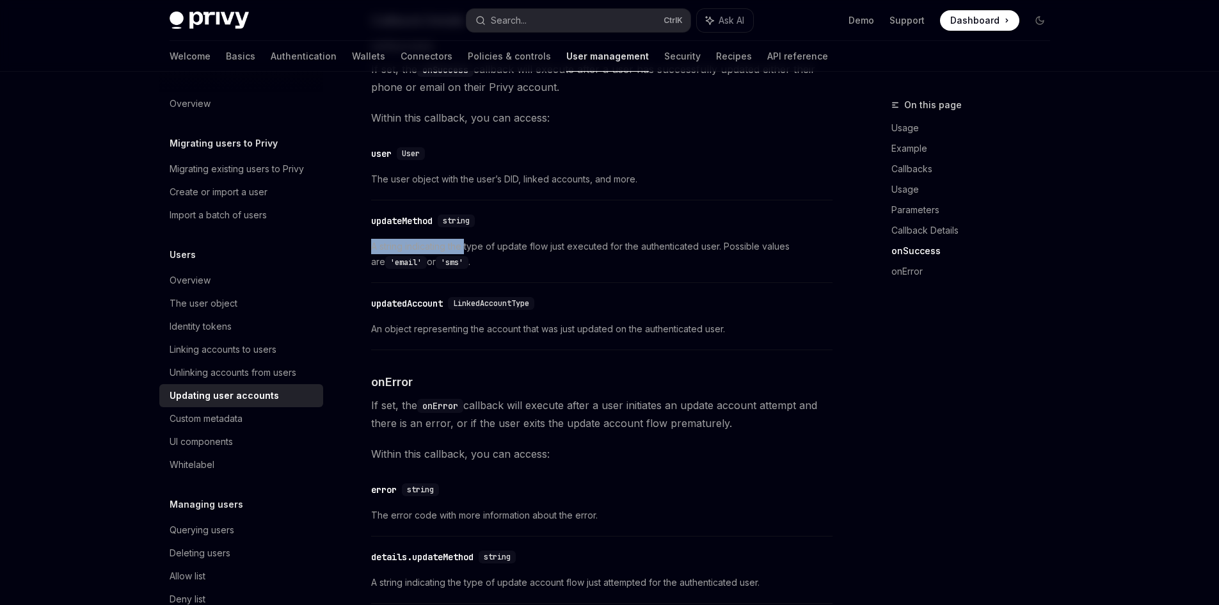
scroll to position [1600, 0]
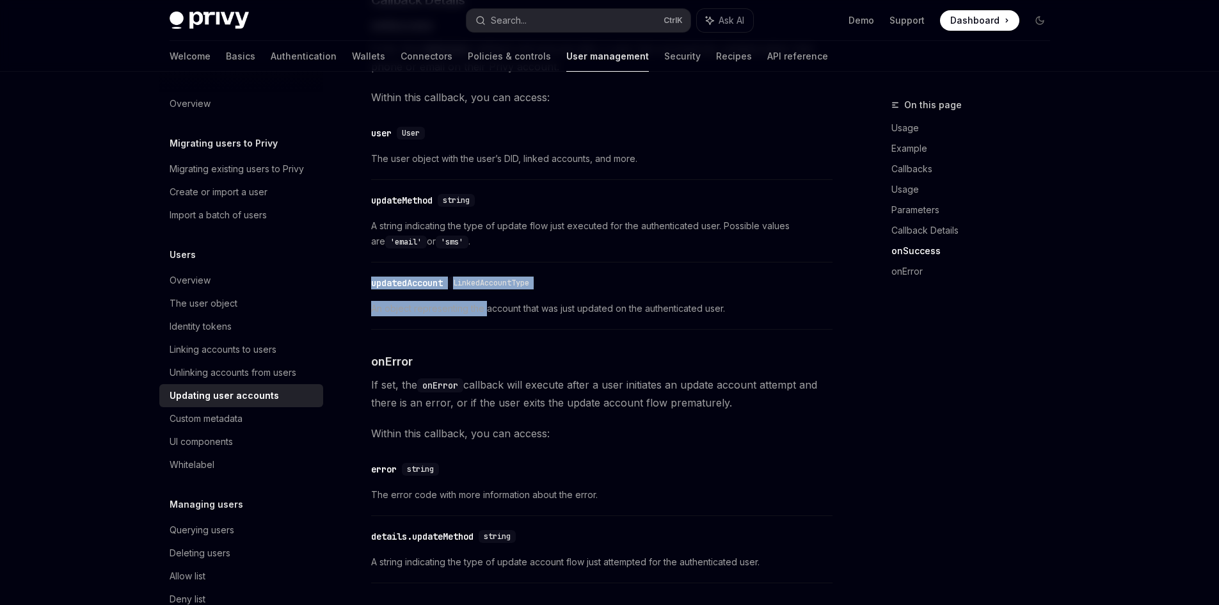
drag, startPoint x: 372, startPoint y: 298, endPoint x: 485, endPoint y: 315, distance: 114.5
click at [485, 315] on div "​ updatedAccount LinkedAccountType An object representing the account that was …" at bounding box center [601, 299] width 461 height 61
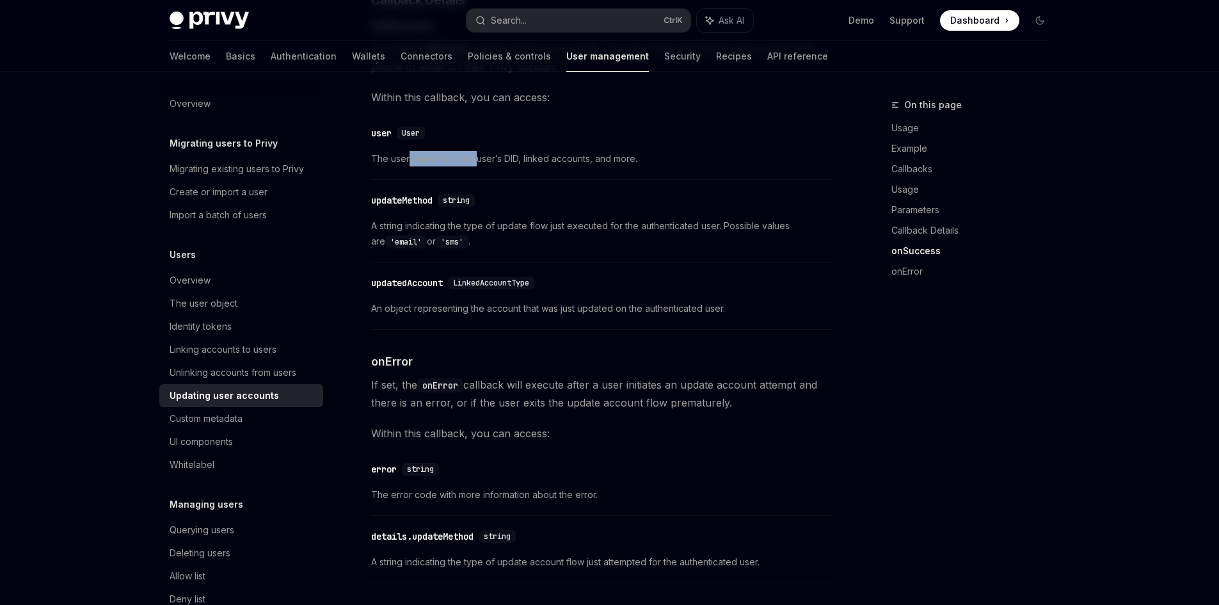
drag, startPoint x: 410, startPoint y: 168, endPoint x: 557, endPoint y: 175, distance: 147.3
click at [545, 166] on span "The user object with the user’s DID, linked accounts, and more." at bounding box center [601, 158] width 461 height 15
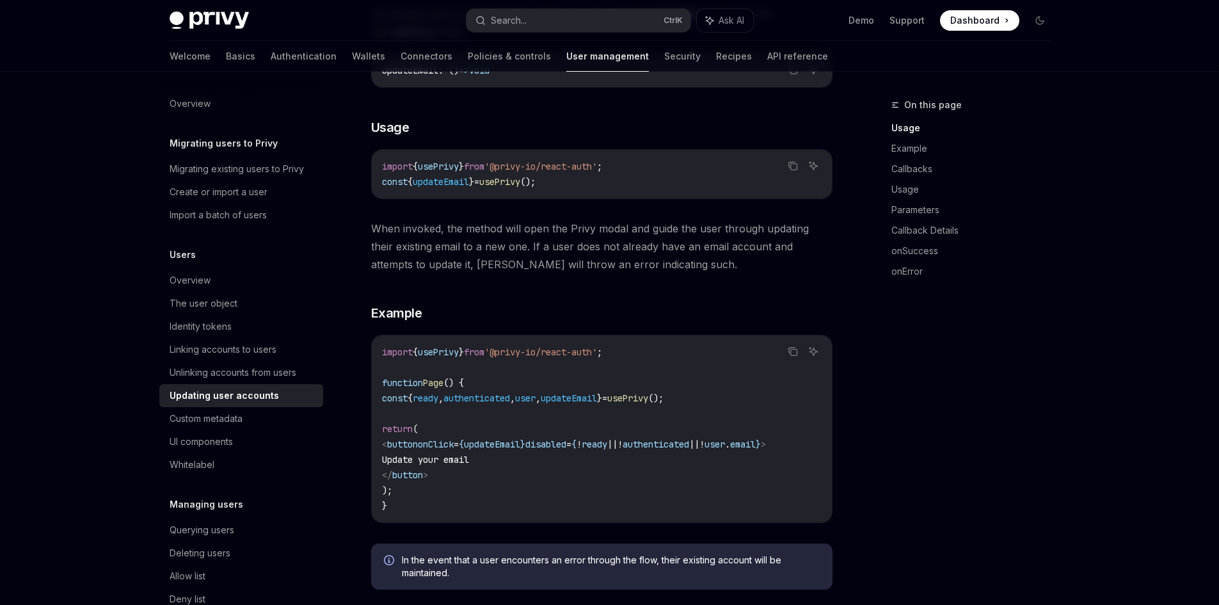
scroll to position [0, 0]
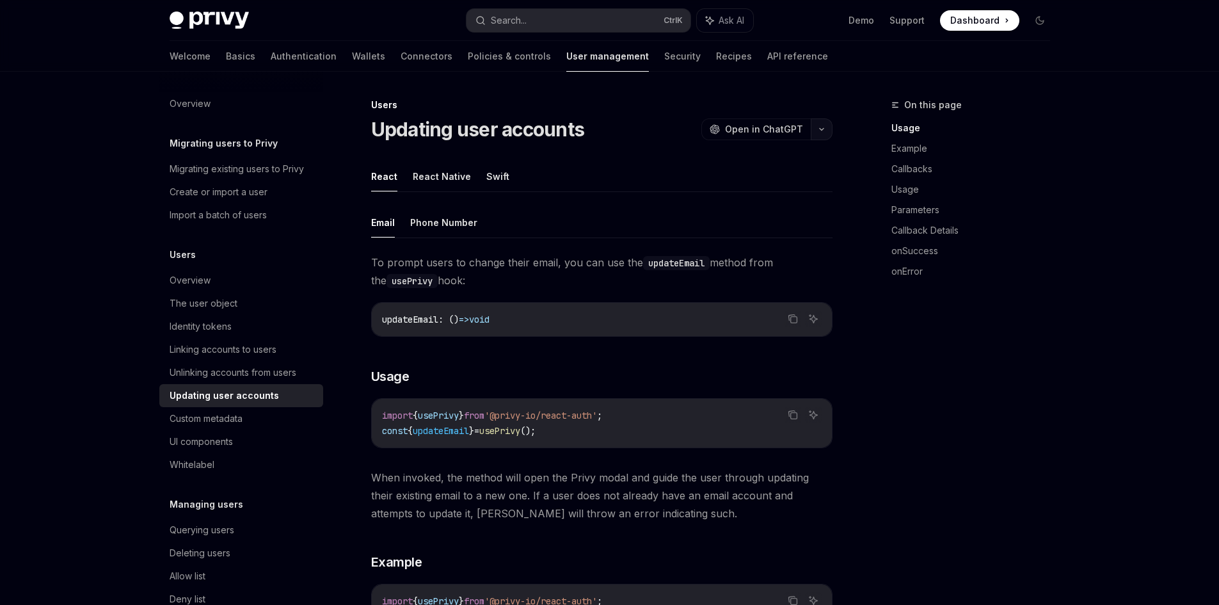
click at [817, 132] on button "button" at bounding box center [822, 129] width 22 height 22
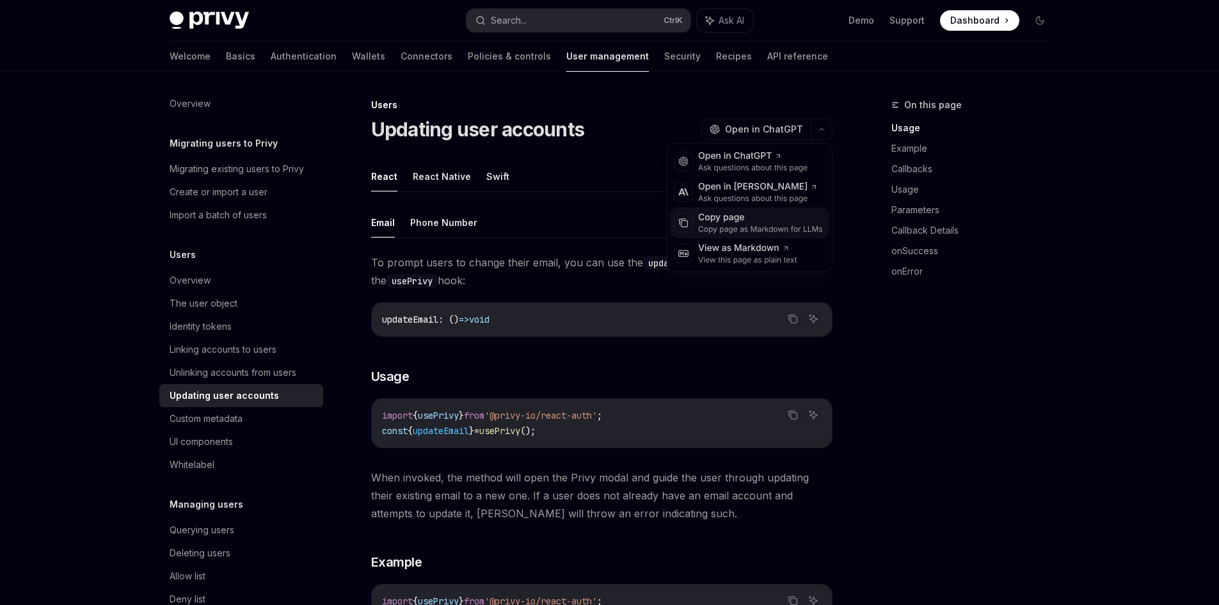
click at [721, 221] on div "Copy page" at bounding box center [760, 217] width 125 height 13
click at [821, 130] on icon "button" at bounding box center [822, 130] width 4 height 2
click at [733, 252] on div "View as Markdown" at bounding box center [747, 248] width 99 height 13
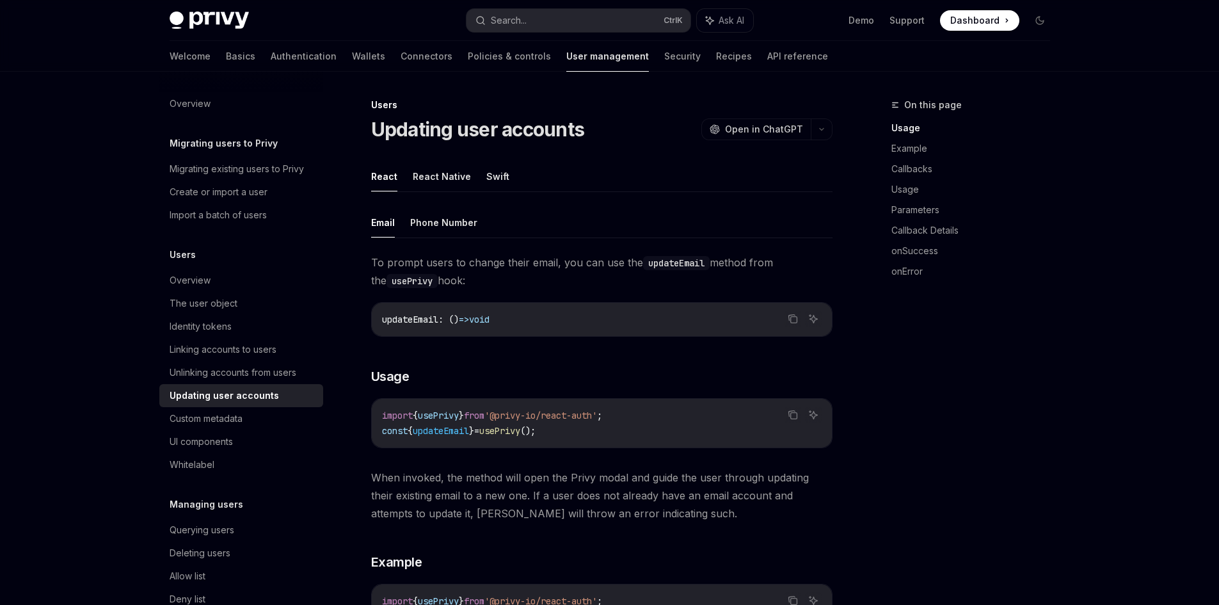
click at [579, 136] on h1 "Updating user accounts" at bounding box center [478, 129] width 214 height 23
click at [221, 419] on div "Custom metadata" at bounding box center [206, 418] width 73 height 15
type textarea "*"
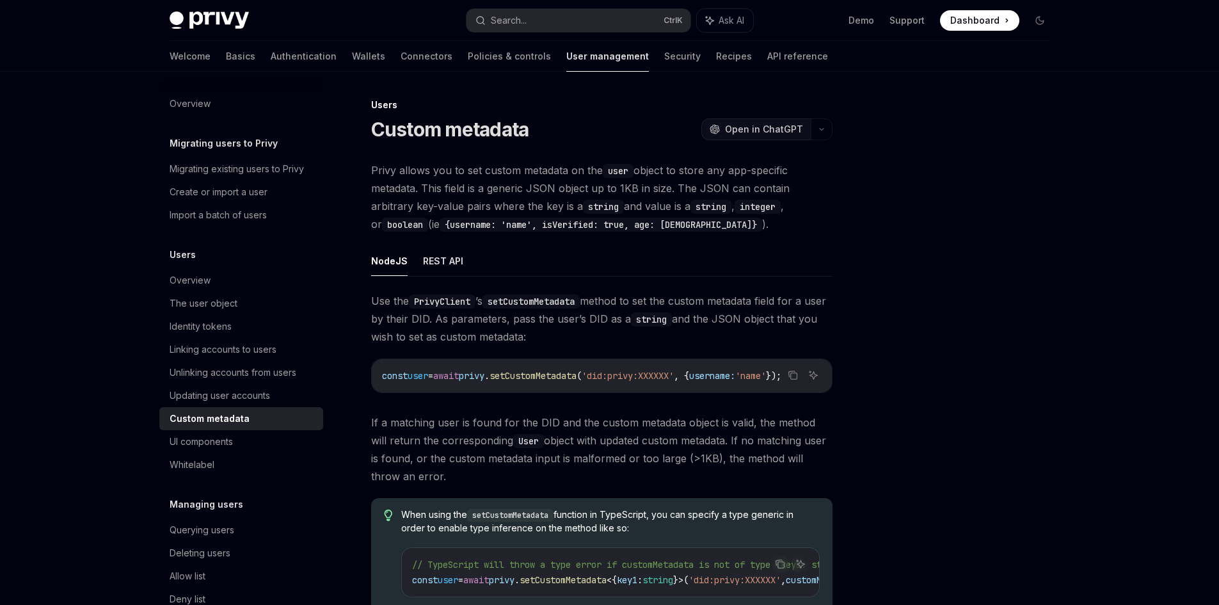
click at [810, 128] on button "OpenAI Open in ChatGPT" at bounding box center [755, 129] width 109 height 22
click at [823, 129] on icon "button" at bounding box center [822, 130] width 4 height 2
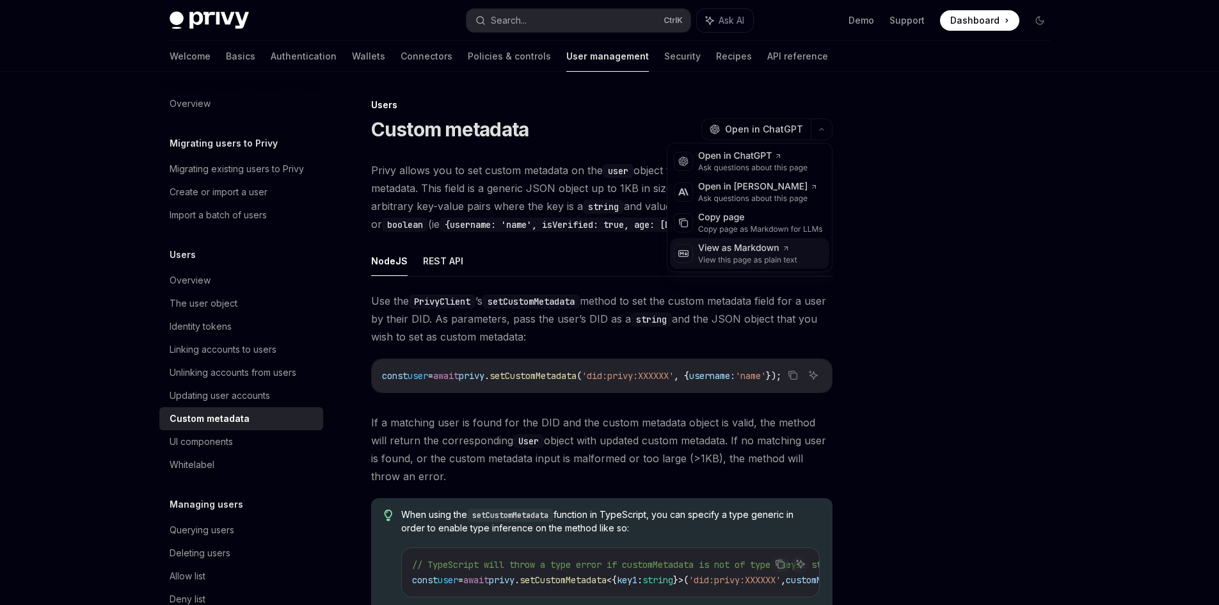
click at [746, 255] on div "View this page as plain text" at bounding box center [747, 260] width 99 height 10
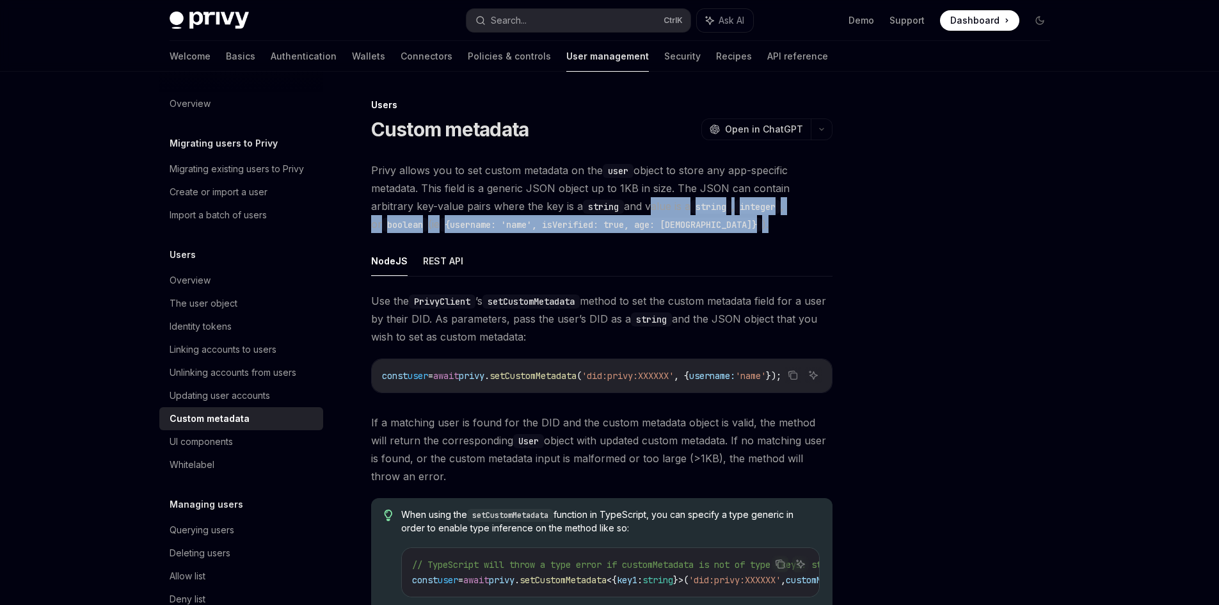
drag, startPoint x: 625, startPoint y: 201, endPoint x: 666, endPoint y: 228, distance: 49.3
click at [666, 228] on span "Privy allows you to set custom metadata on the user object to store any app-spe…" at bounding box center [601, 197] width 461 height 72
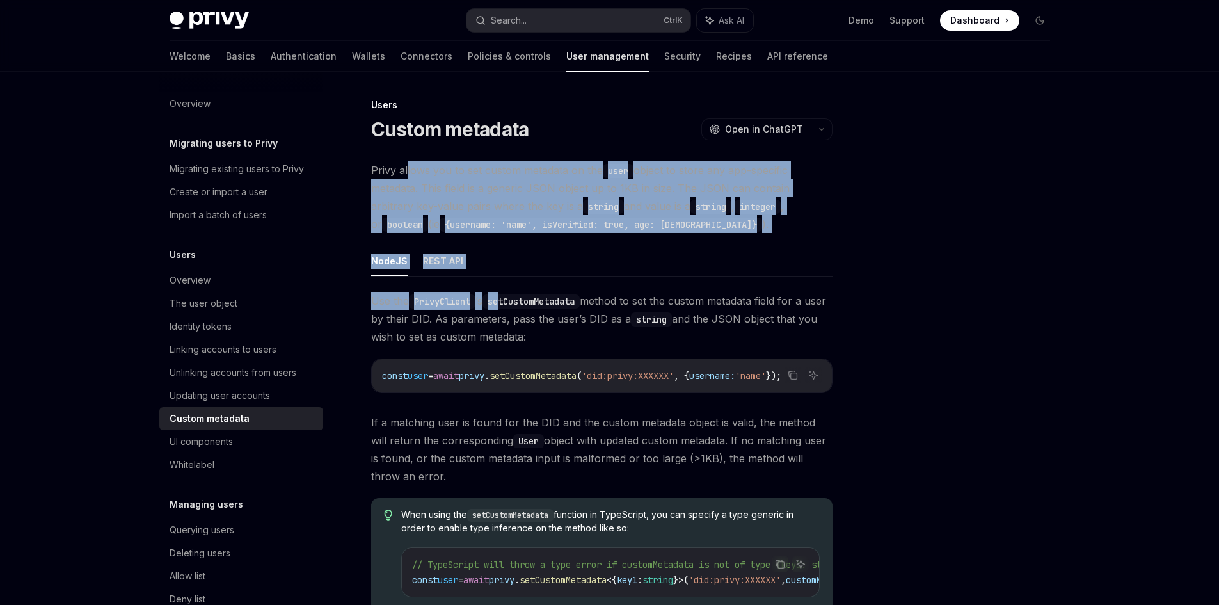
drag, startPoint x: 406, startPoint y: 167, endPoint x: 506, endPoint y: 303, distance: 168.8
click at [506, 303] on div "Privy allows you to set custom metadata on the user object to store any app-spe…" at bounding box center [601, 399] width 461 height 477
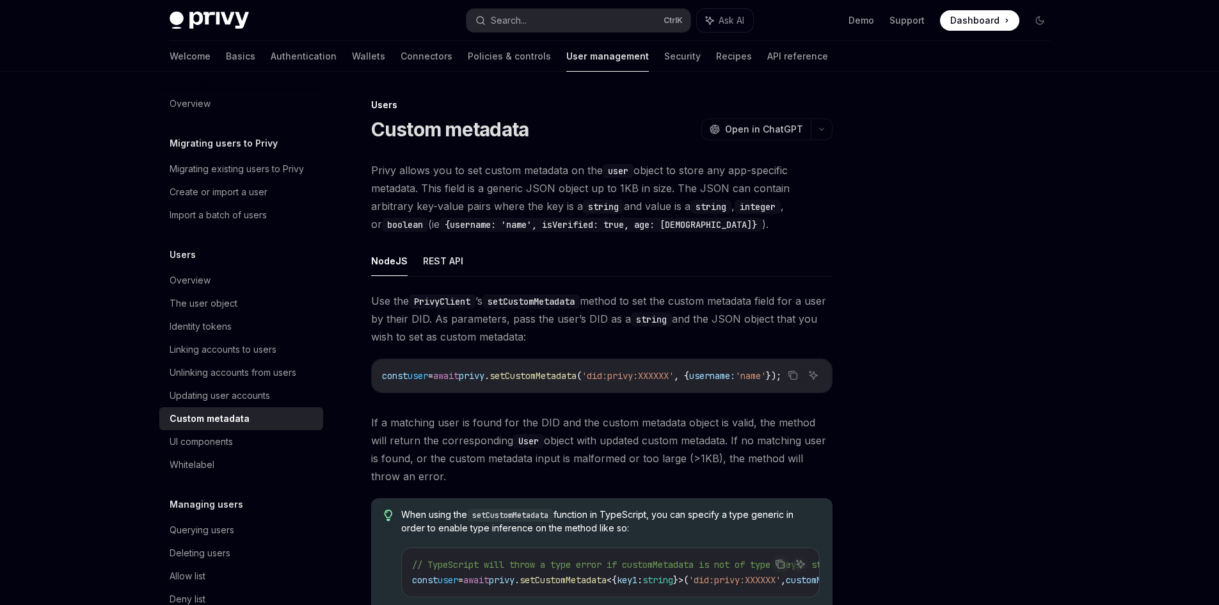
click at [512, 302] on code "setCustomMetadata" at bounding box center [531, 301] width 97 height 14
copy span "setCustomMetadata"
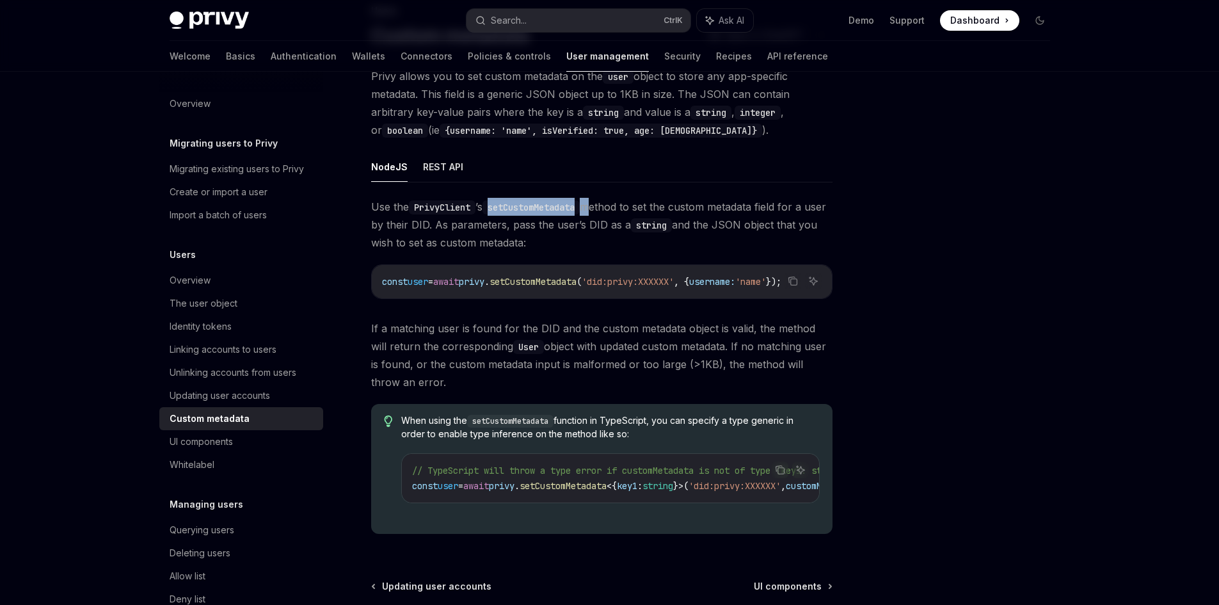
scroll to position [128, 0]
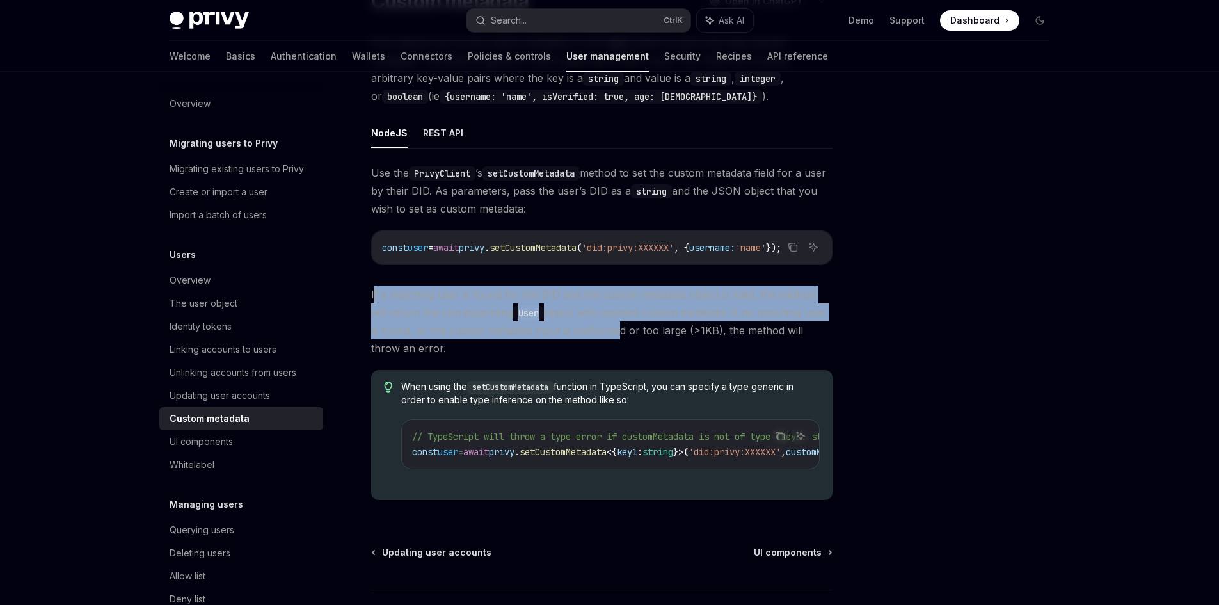
drag, startPoint x: 372, startPoint y: 299, endPoint x: 602, endPoint y: 327, distance: 230.8
click at [602, 327] on span "If a matching user is found for the DID and the custom metadata object is valid…" at bounding box center [601, 321] width 461 height 72
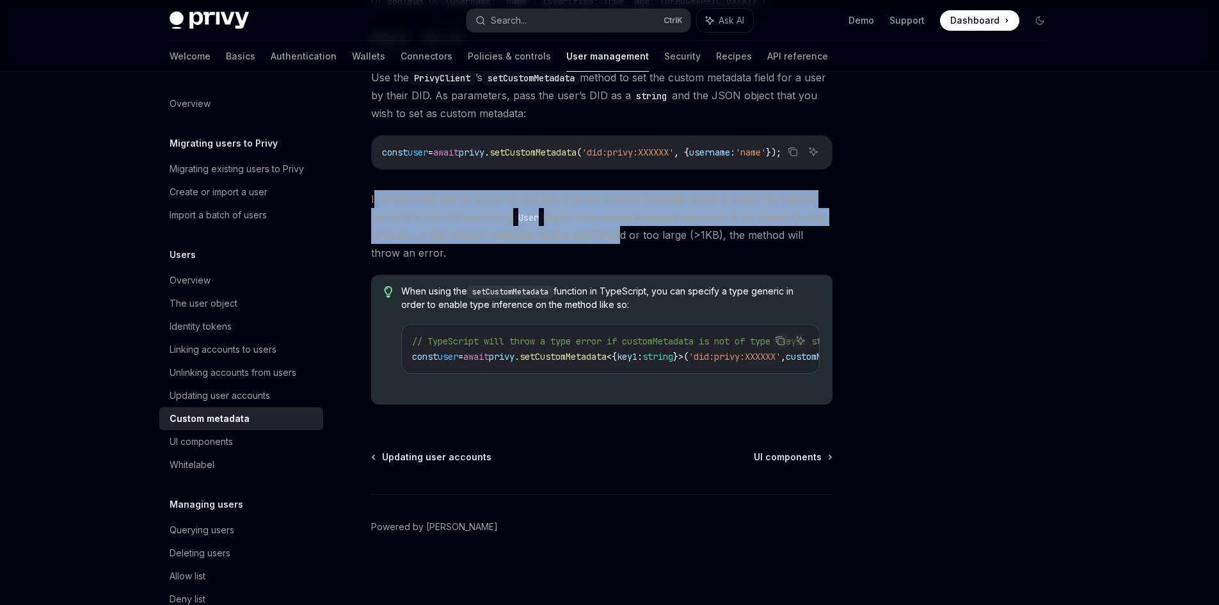
drag, startPoint x: 417, startPoint y: 278, endPoint x: 625, endPoint y: 306, distance: 209.2
click at [627, 301] on div "When using the setCustomMetadata function in TypeScript, you can specify a type…" at bounding box center [601, 340] width 461 height 130
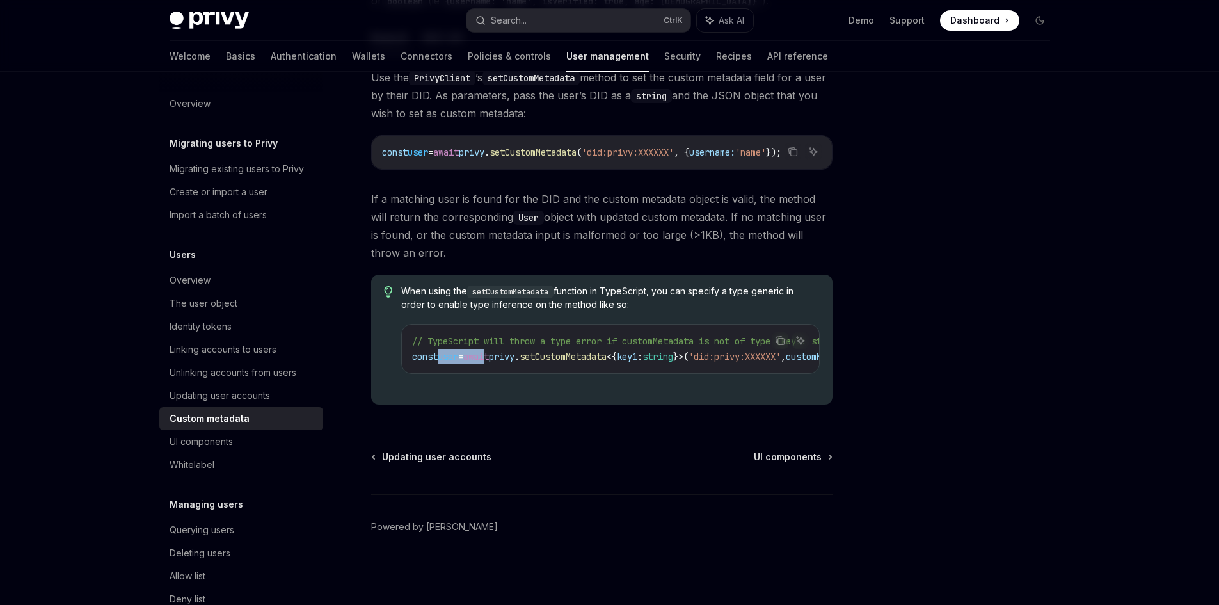
drag, startPoint x: 498, startPoint y: 366, endPoint x: 436, endPoint y: 357, distance: 62.1
click at [436, 357] on div "// TypeScript will throw a type error if customMetadata is not of type {key1: s…" at bounding box center [610, 348] width 417 height 49
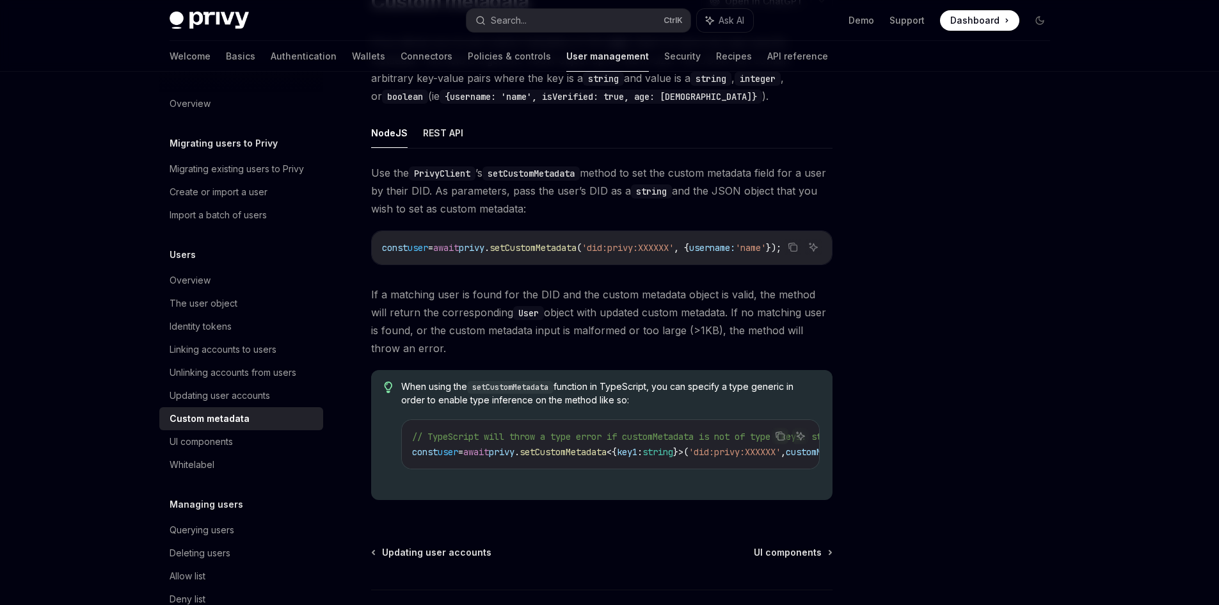
scroll to position [0, 27]
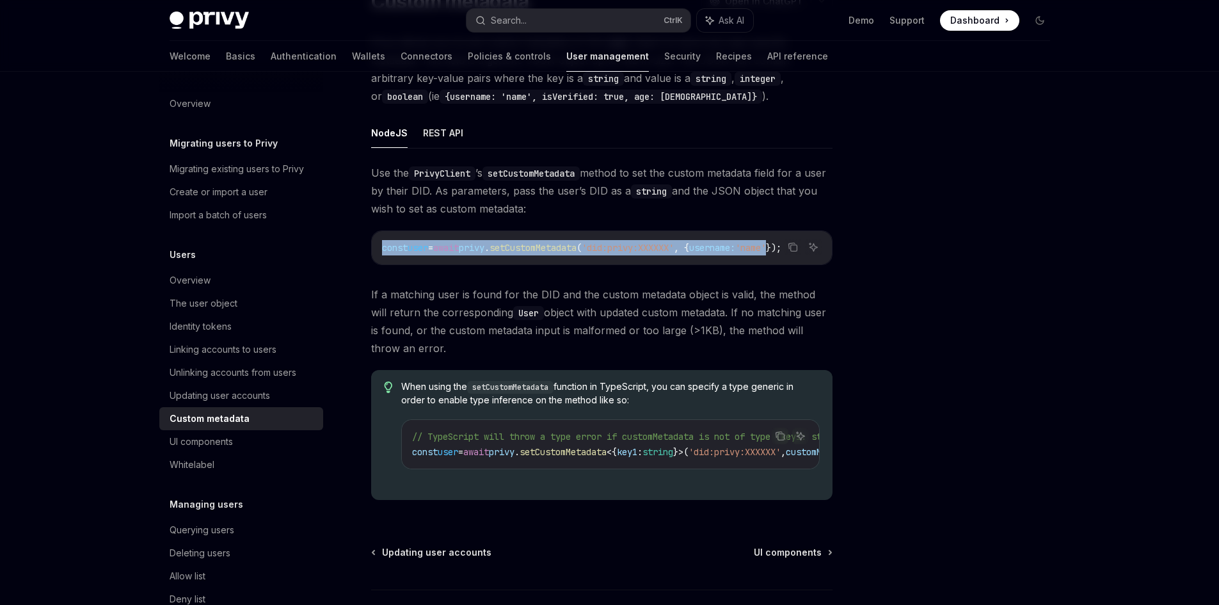
drag, startPoint x: 379, startPoint y: 245, endPoint x: 779, endPoint y: 246, distance: 400.6
click at [779, 246] on div "const user = await privy . setCustomMetadata ( 'did:privy:XXXXXX' , { username:…" at bounding box center [602, 247] width 460 height 33
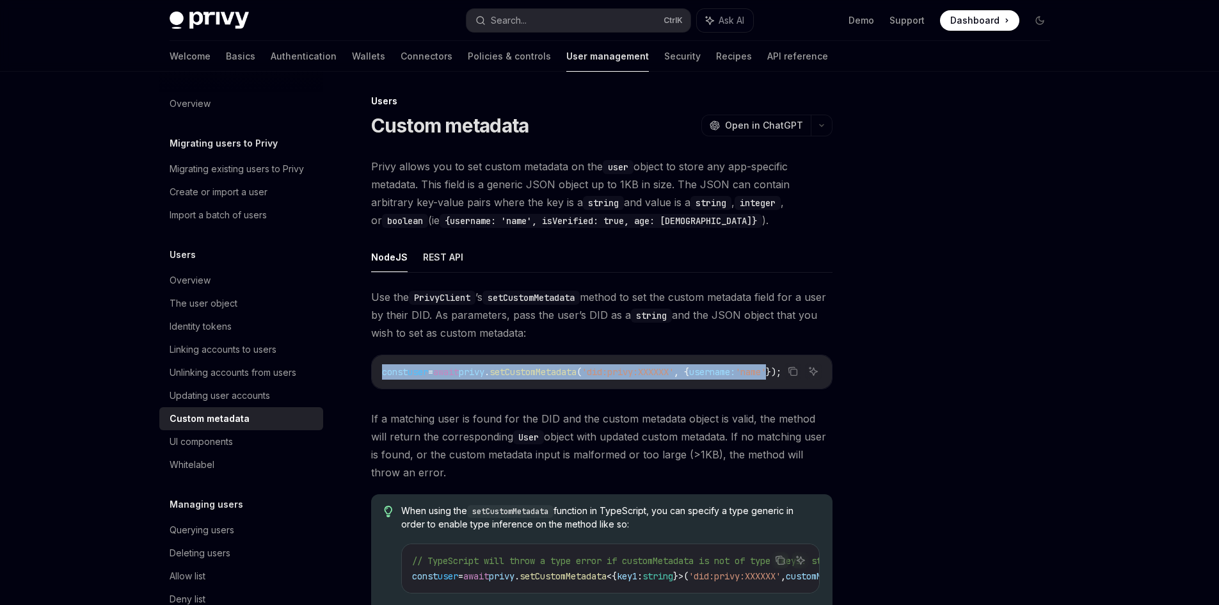
scroll to position [0, 0]
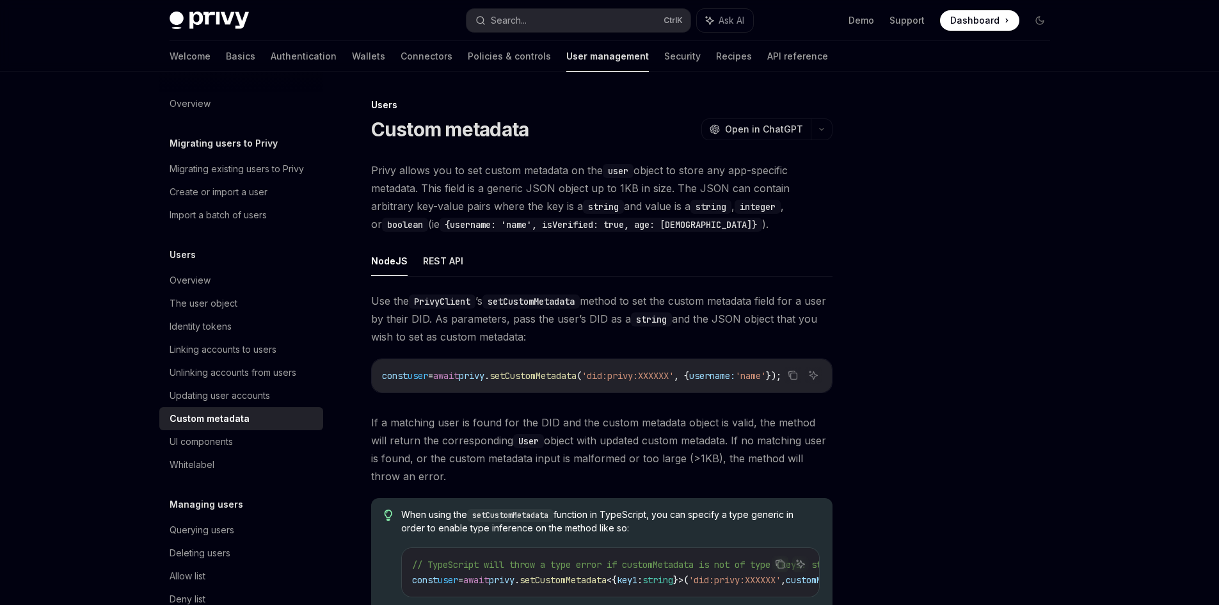
click at [395, 328] on span "Use the PrivyClient ’s setCustomMetadata method to set the custom metadata fiel…" at bounding box center [601, 319] width 461 height 54
drag, startPoint x: 491, startPoint y: 299, endPoint x: 505, endPoint y: 304, distance: 14.8
click at [700, 299] on span "Use the PrivyClient ’s setCustomMetadata method to set the custom metadata fiel…" at bounding box center [601, 319] width 461 height 54
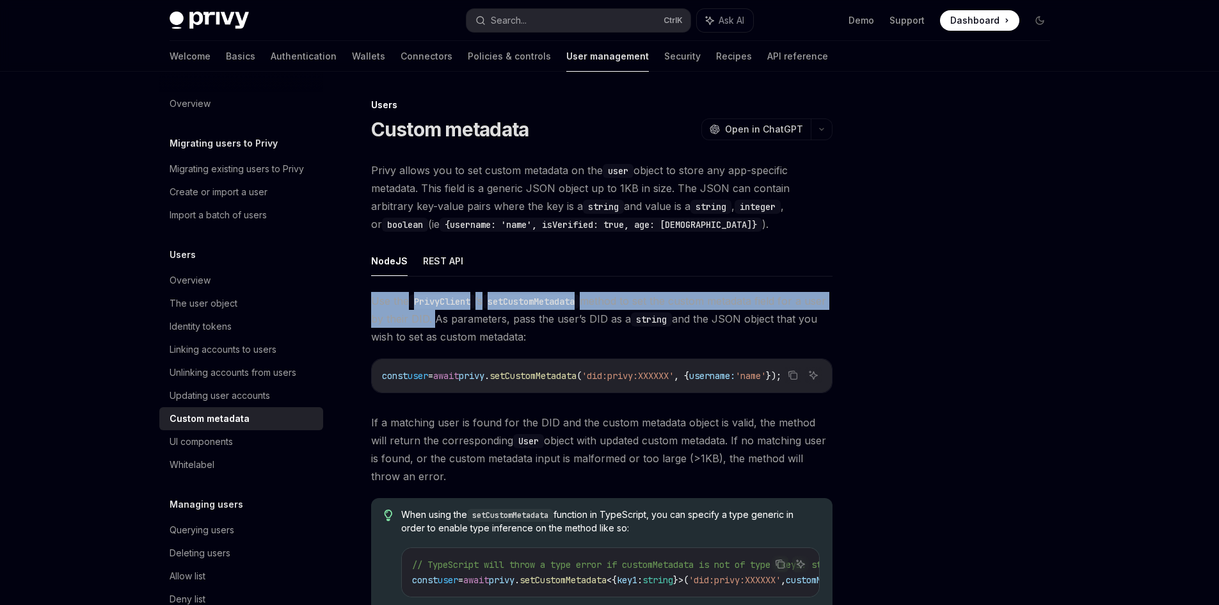
drag, startPoint x: 370, startPoint y: 299, endPoint x: 454, endPoint y: 317, distance: 85.7
click at [454, 317] on div "Users Custom metadata OpenAI Open in ChatGPT OpenAI Open in ChatGPT Privy allow…" at bounding box center [482, 462] width 707 height 731
copy span "Use the PrivyClient ’s setCustomMetadata method to set the custom metadata fiel…"
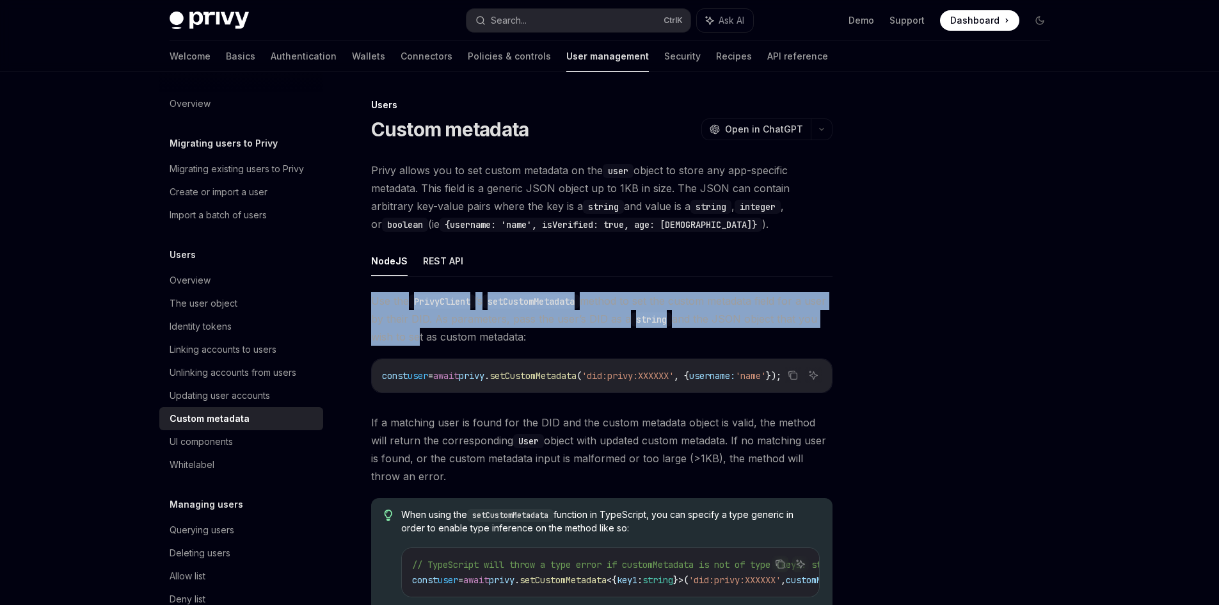
click at [433, 337] on span "Use the PrivyClient ’s setCustomMetadata method to set the custom metadata fiel…" at bounding box center [601, 319] width 461 height 54
click at [550, 339] on span "Use the PrivyClient ’s setCustomMetadata method to set the custom metadata fiel…" at bounding box center [601, 319] width 461 height 54
copy span "Use the PrivyClient ’s setCustomMetadata method to set the custom metadata fiel…"
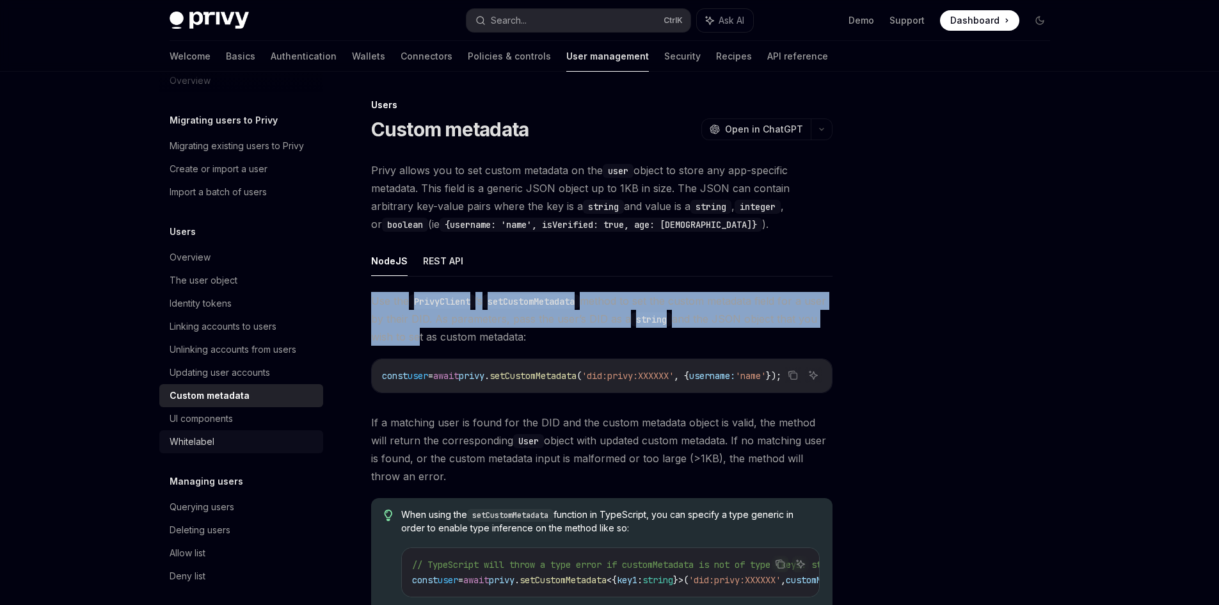
scroll to position [64, 0]
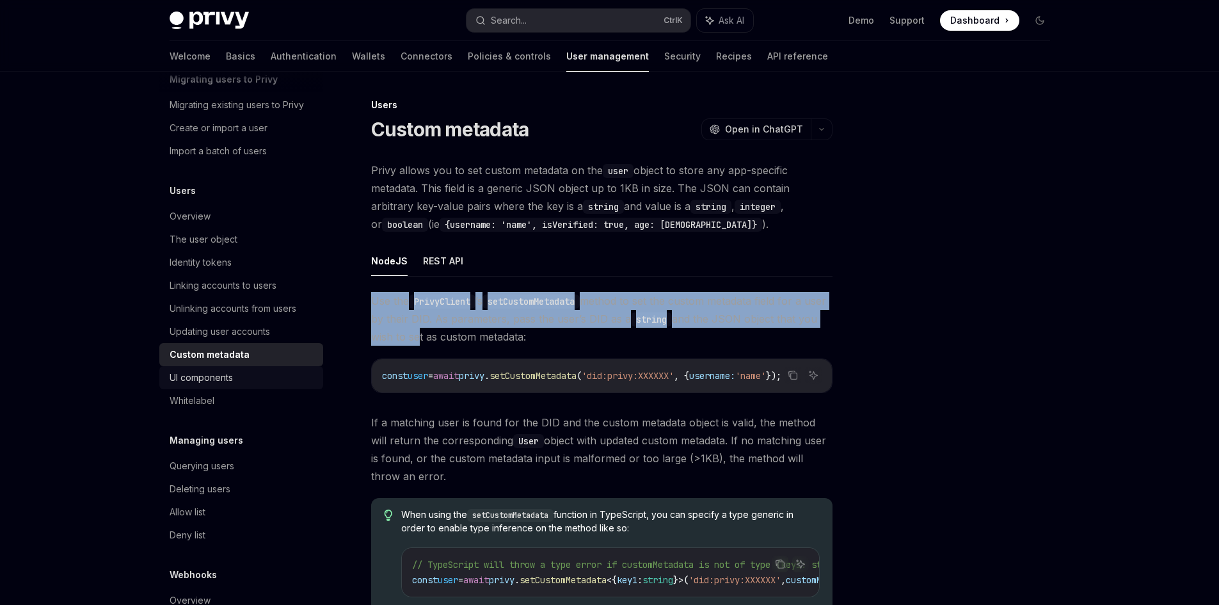
click at [219, 378] on div "UI components" at bounding box center [201, 377] width 63 height 15
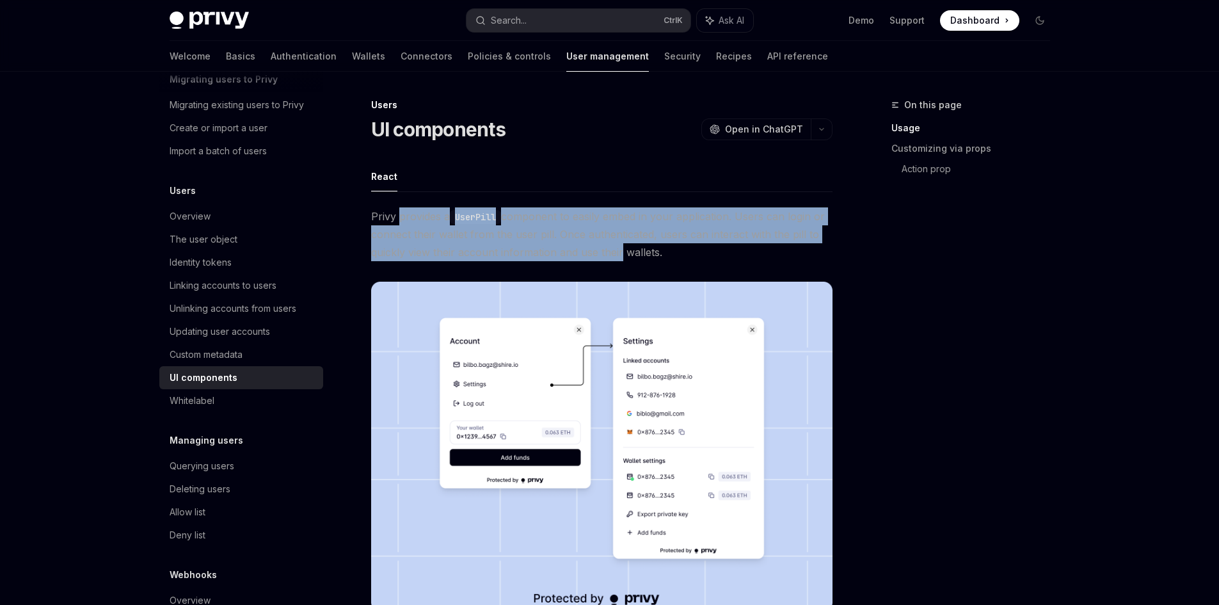
drag, startPoint x: 399, startPoint y: 217, endPoint x: 635, endPoint y: 256, distance: 240.0
click at [626, 255] on span "Privy provides a UserPill component to easily embed in your application. Users …" at bounding box center [601, 234] width 461 height 54
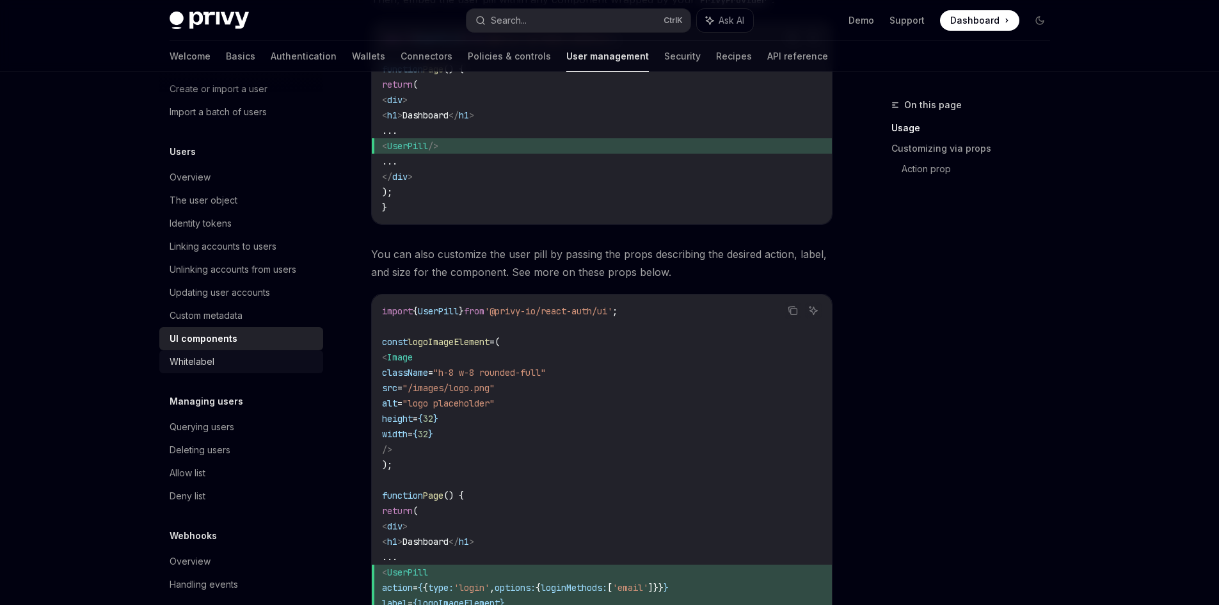
scroll to position [120, 0]
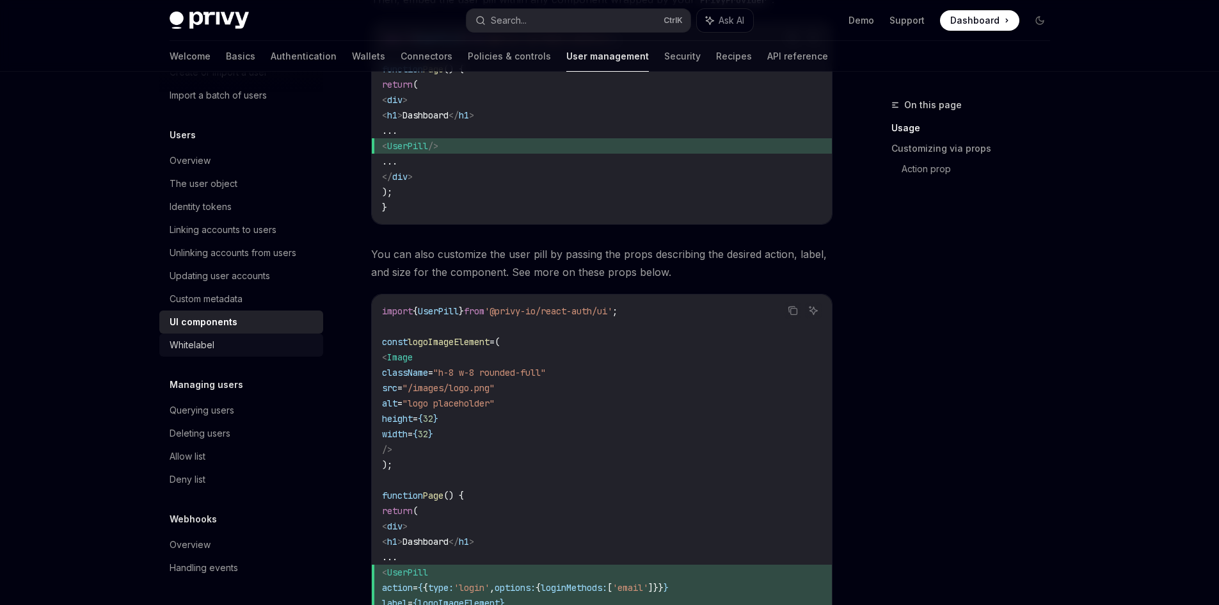
click at [215, 338] on div "Whitelabel" at bounding box center [243, 344] width 146 height 15
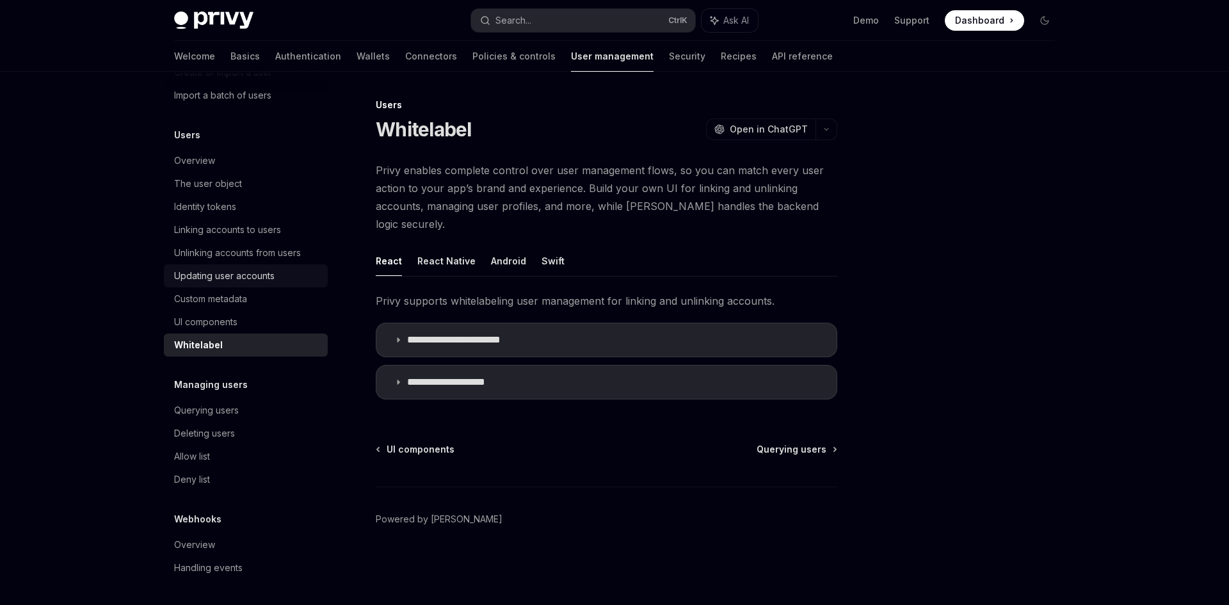
click at [238, 278] on div "Updating user accounts" at bounding box center [224, 275] width 100 height 15
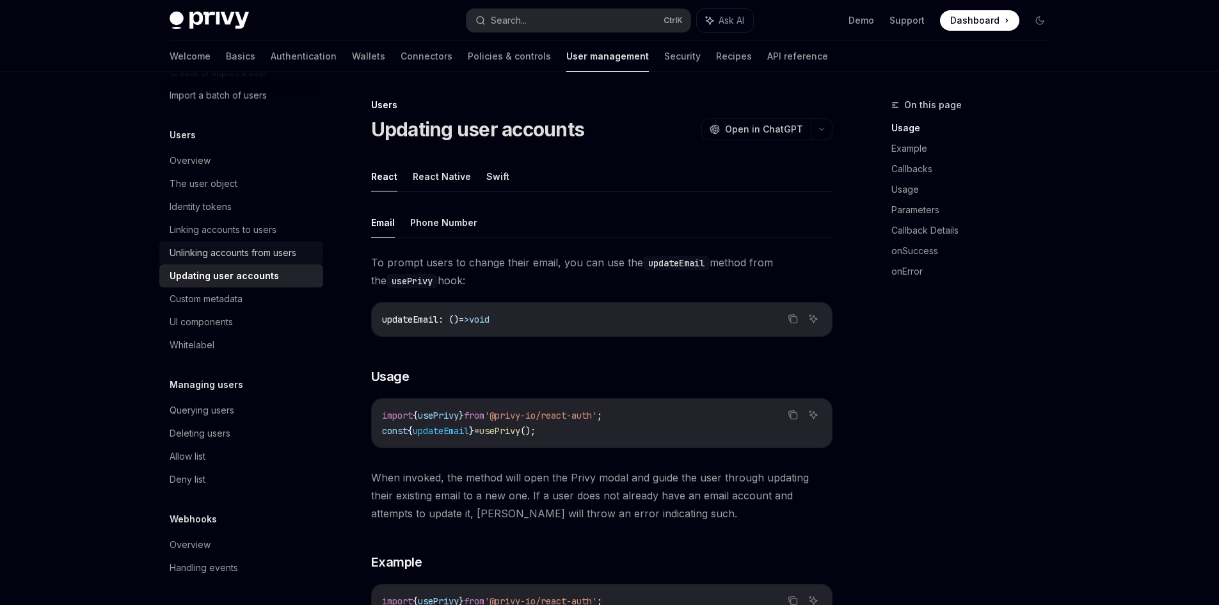
click at [225, 253] on div "Unlinking accounts from users" at bounding box center [233, 252] width 127 height 15
type textarea "*"
